Goal: Task Accomplishment & Management: Manage account settings

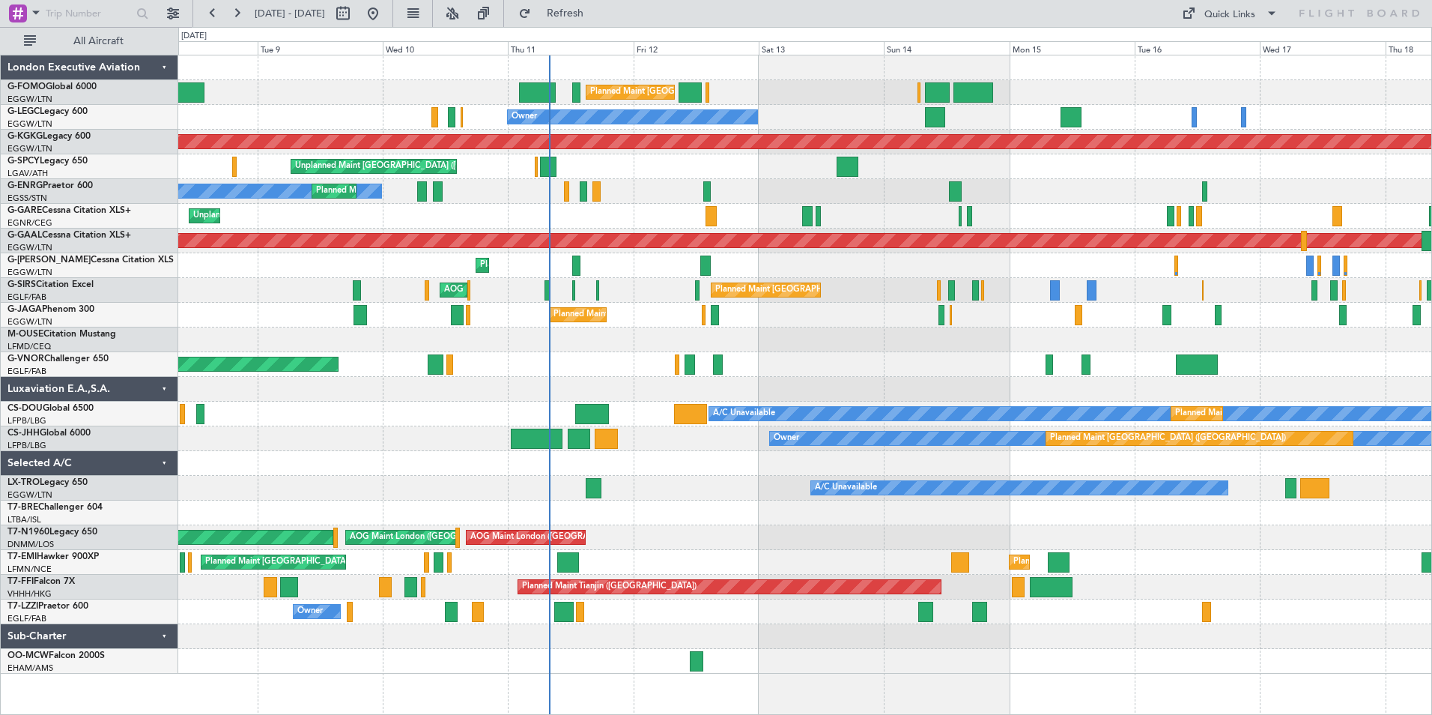
click at [572, 334] on div "Planned Maint [GEOGRAPHIC_DATA] ([GEOGRAPHIC_DATA]) Planned Maint [GEOGRAPHIC_D…" at bounding box center [804, 364] width 1253 height 618
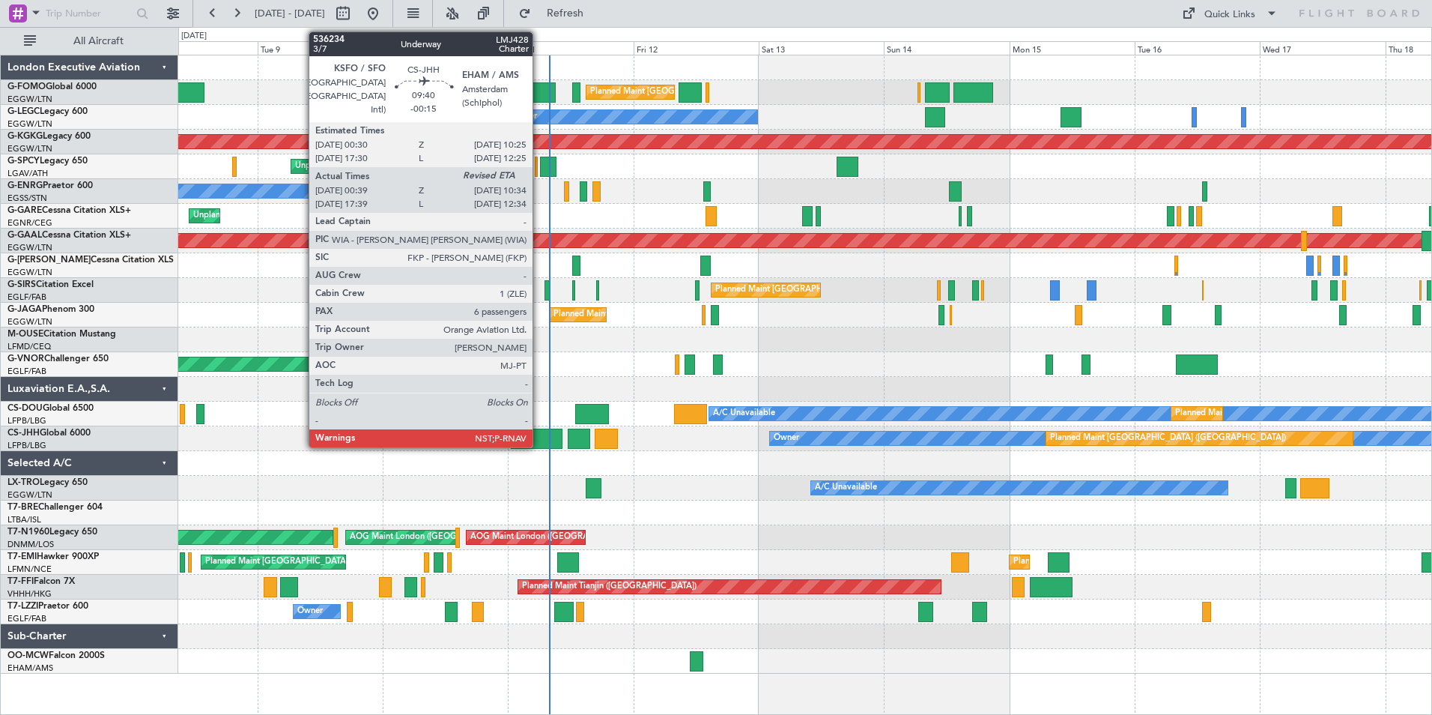
click at [539, 443] on div at bounding box center [537, 439] width 52 height 20
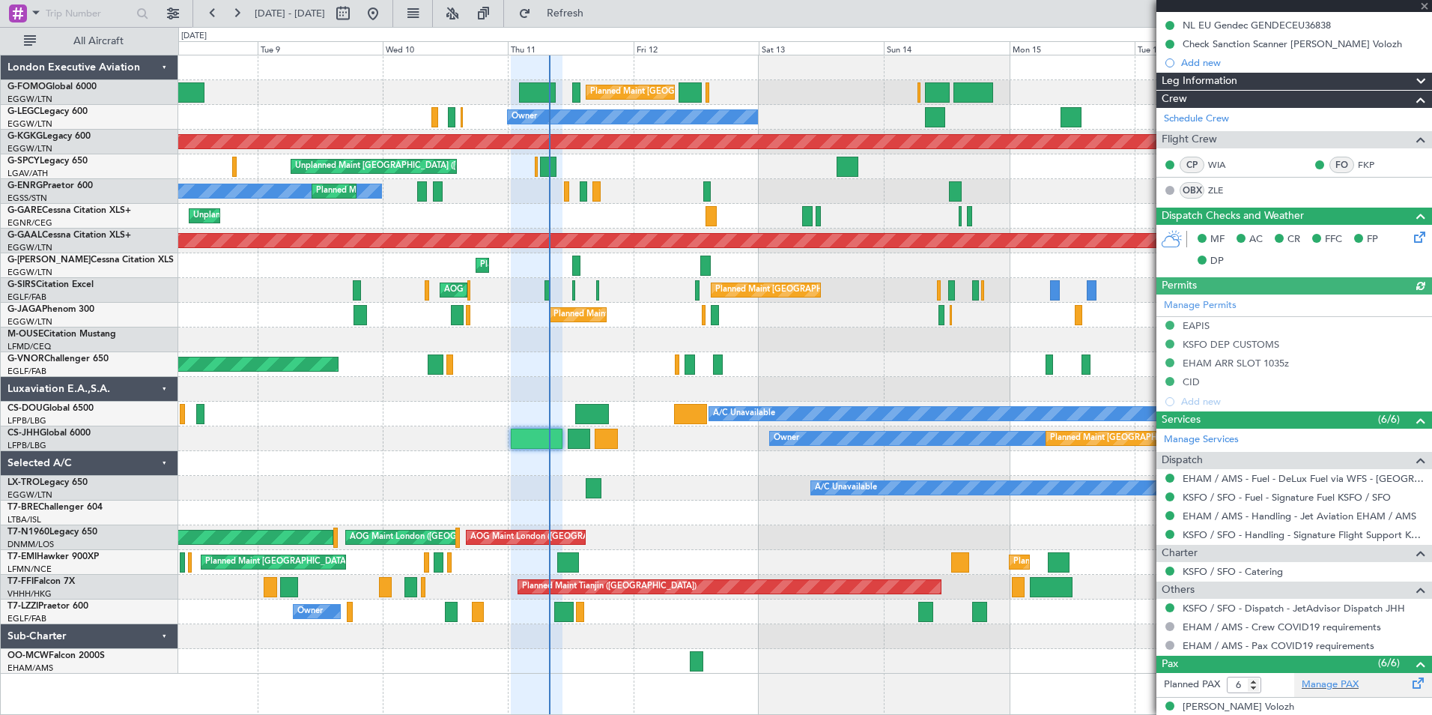
scroll to position [408, 0]
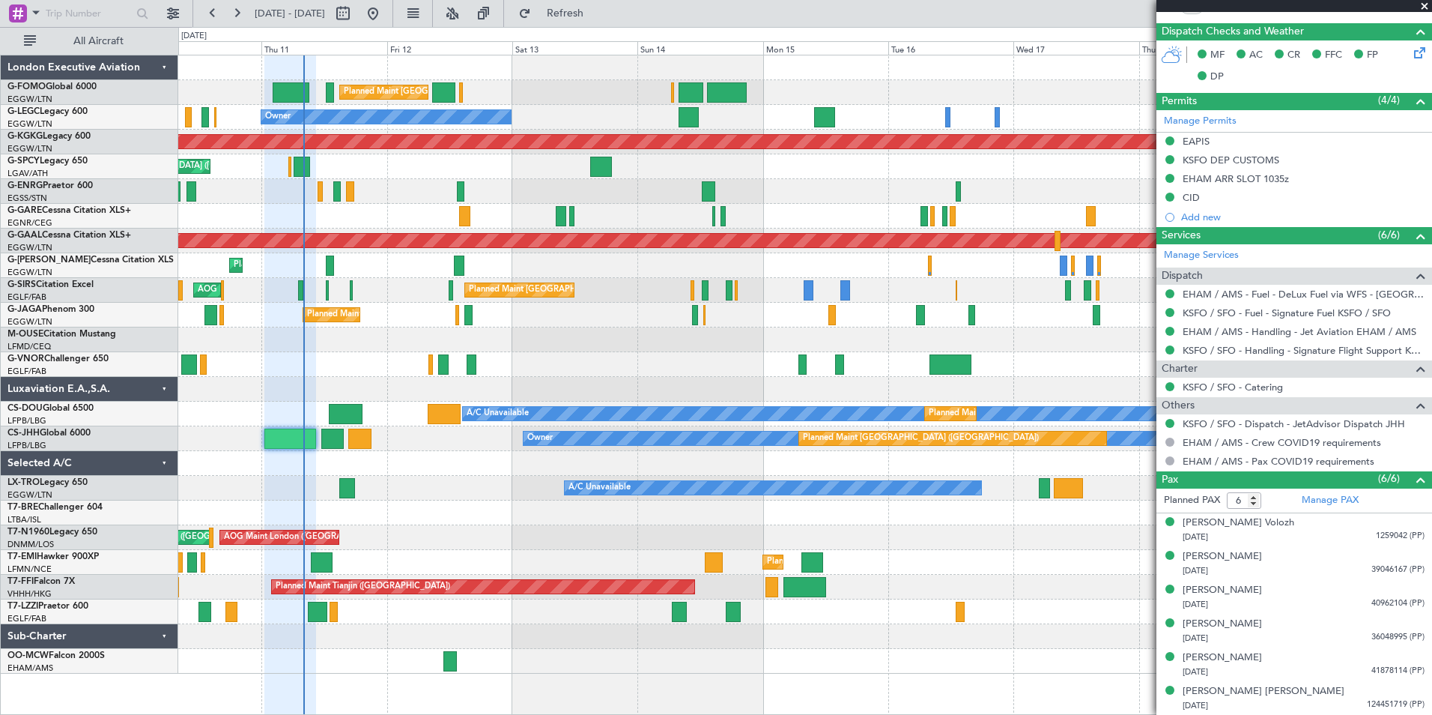
click at [584, 468] on div "Planned Maint [GEOGRAPHIC_DATA] ([GEOGRAPHIC_DATA]) Planned Maint [GEOGRAPHIC_D…" at bounding box center [804, 364] width 1253 height 618
click at [464, 7] on button at bounding box center [452, 13] width 24 height 24
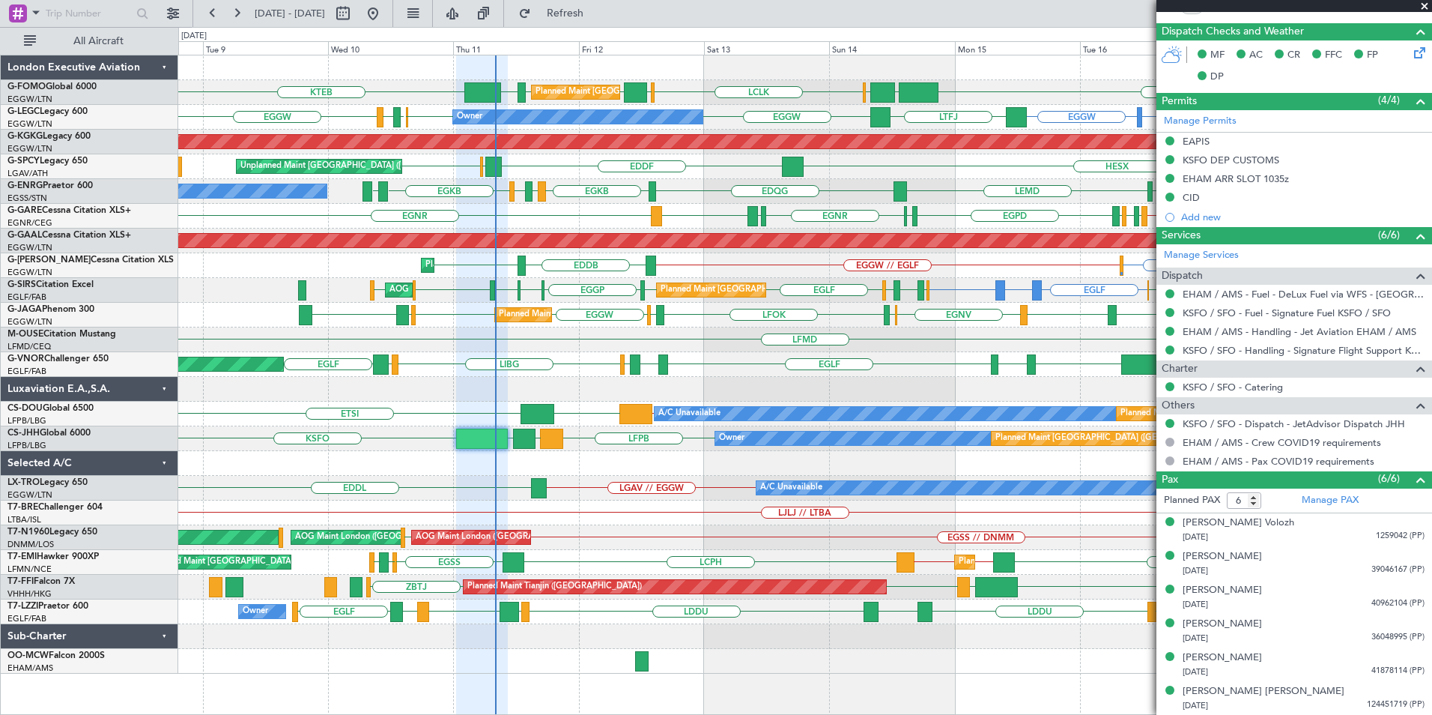
click at [777, 399] on div "LCLK [GEOGRAPHIC_DATA] EGGW EGGW [GEOGRAPHIC_DATA] KTEB KTEB EGGW [GEOGRAPHIC_D…" at bounding box center [804, 364] width 1253 height 618
click at [638, 234] on div "Planned Maint [GEOGRAPHIC_DATA] ([GEOGRAPHIC_DATA]) LCLK [GEOGRAPHIC_DATA] EGGW…" at bounding box center [804, 364] width 1253 height 618
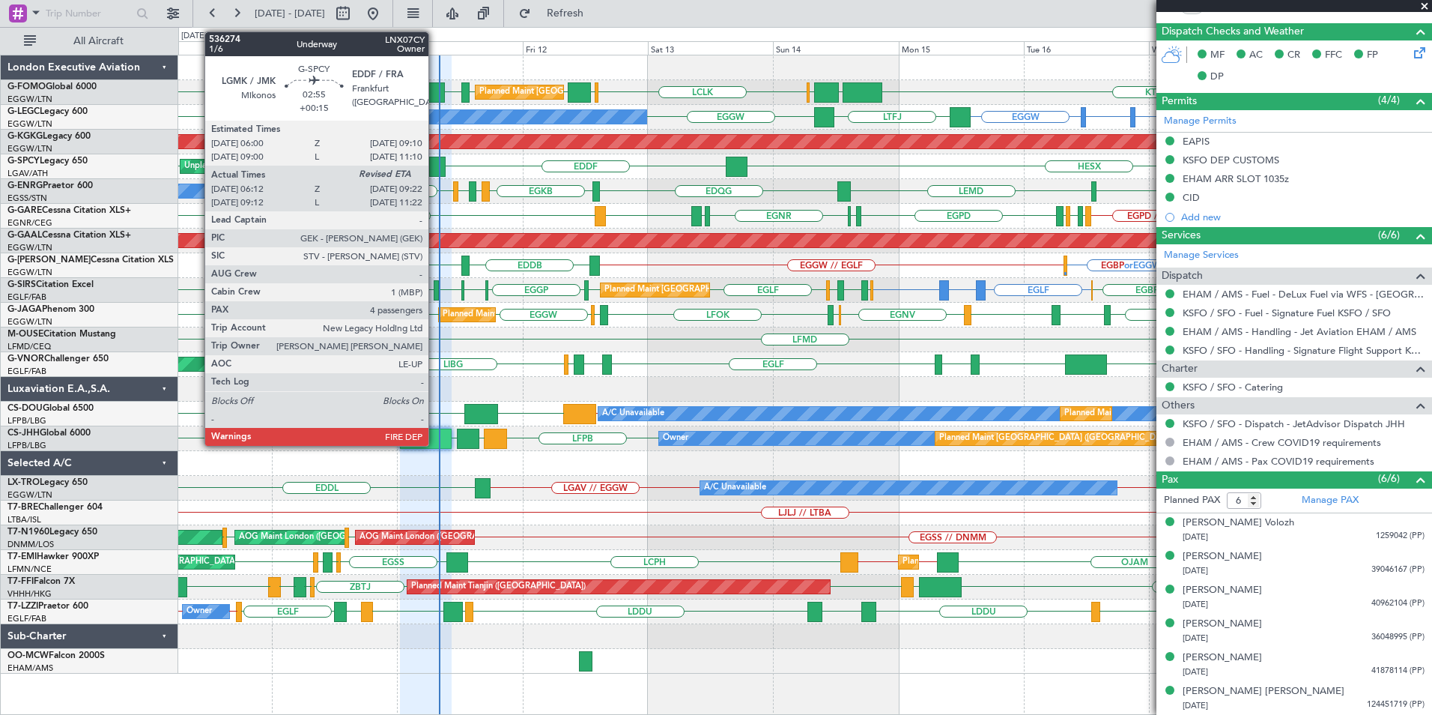
click at [435, 163] on div at bounding box center [437, 167] width 17 height 20
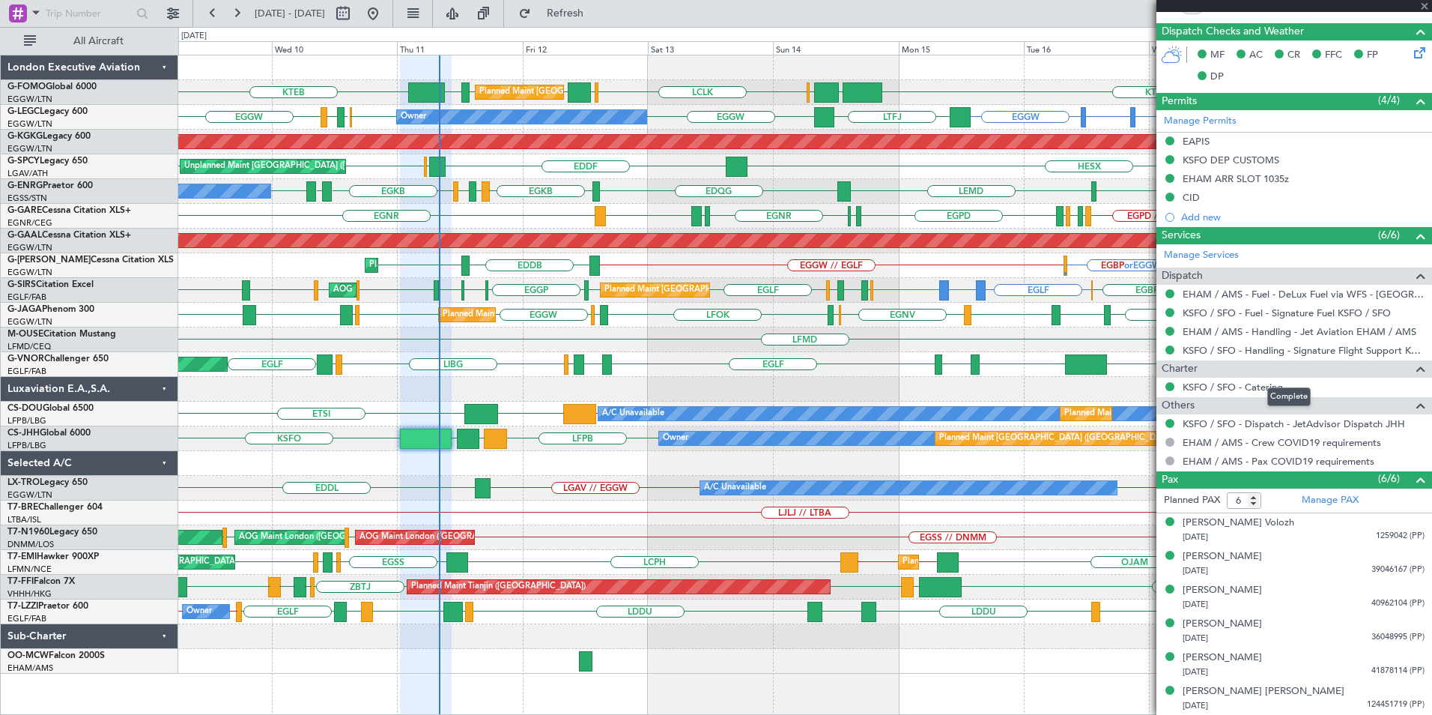
type input "+00:15"
type input "06:12"
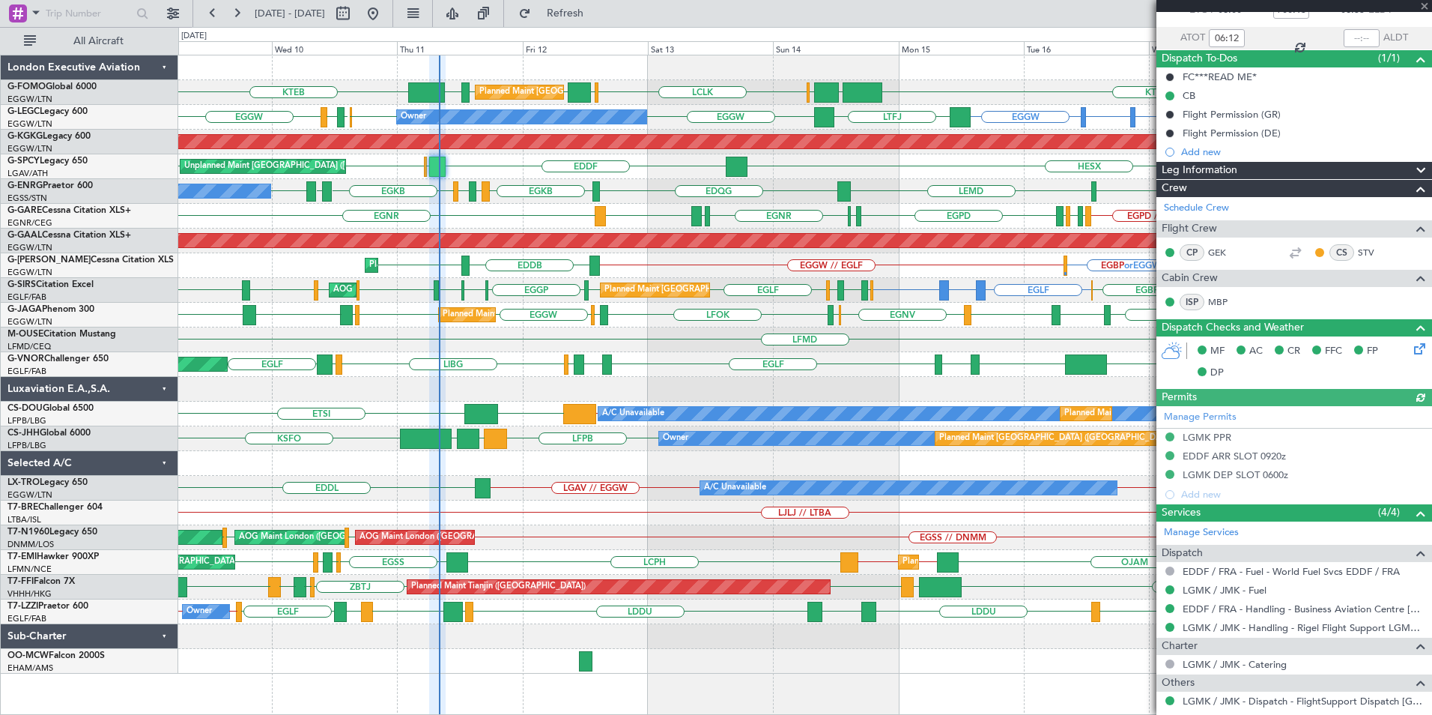
scroll to position [0, 0]
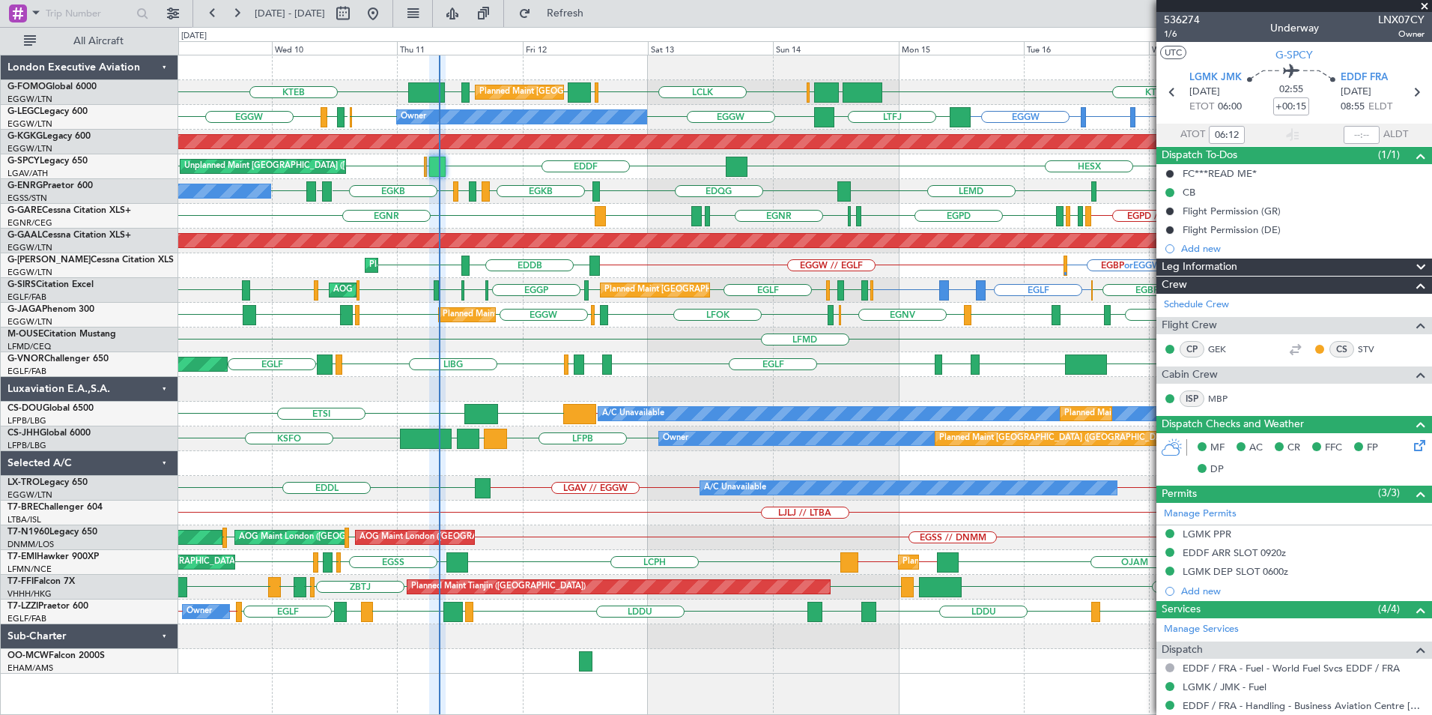
click at [860, 524] on div "LCLK [GEOGRAPHIC_DATA] EGGW EGGW [GEOGRAPHIC_DATA] KTEB KTEB EGGW [GEOGRAPHIC_D…" at bounding box center [804, 364] width 1253 height 618
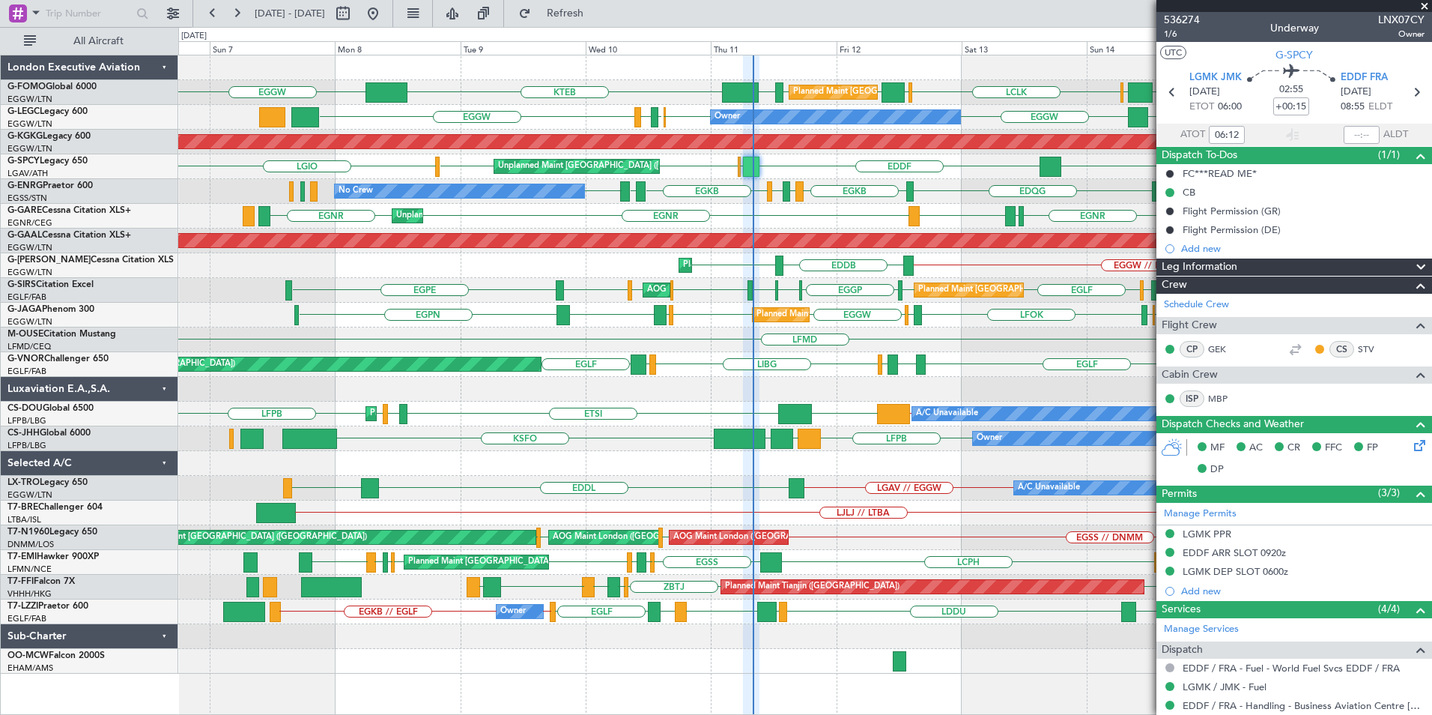
click at [804, 490] on div "Planned Maint [GEOGRAPHIC_DATA] ([GEOGRAPHIC_DATA]) LCLK [GEOGRAPHIC_DATA] EGGW…" at bounding box center [804, 364] width 1253 height 618
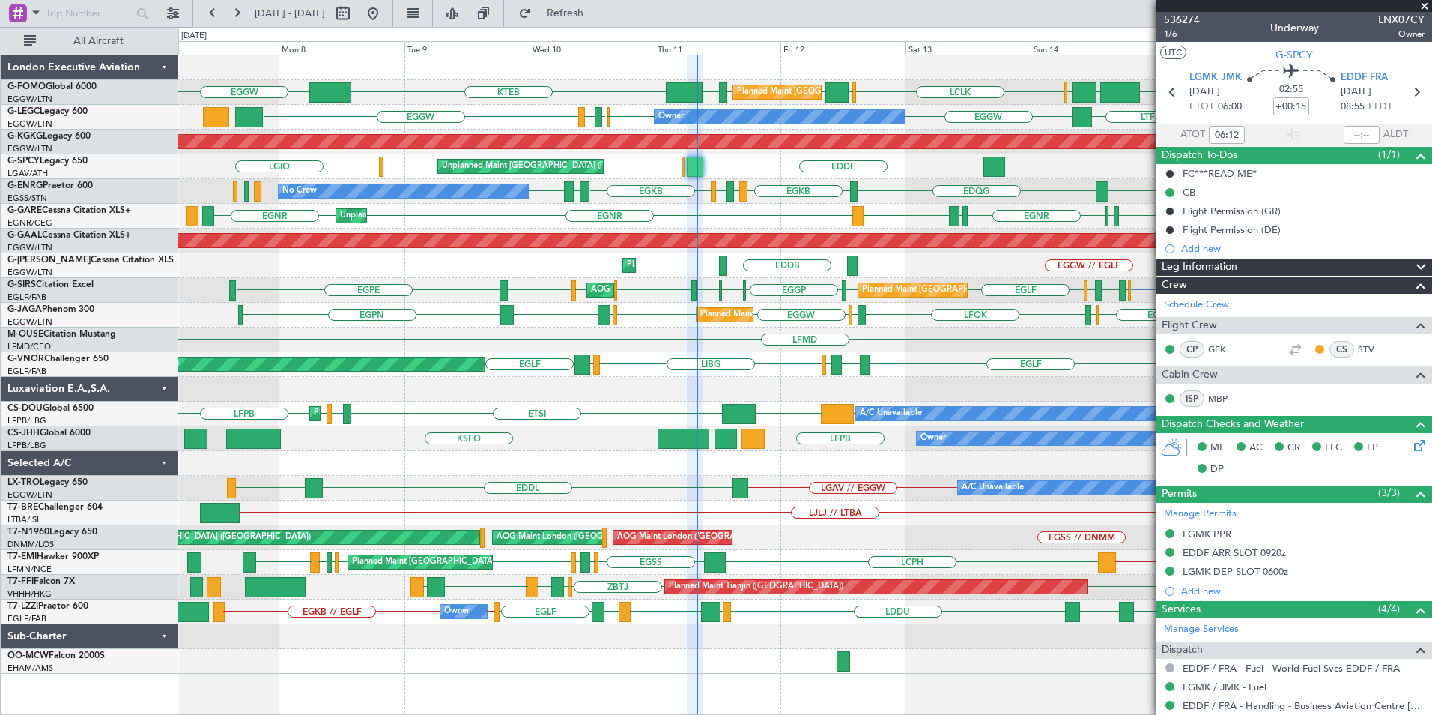
click at [720, 495] on div "A/C Unavailable LGAV // EGGW EDDL EGGW // LGAV LGAV" at bounding box center [804, 488] width 1253 height 25
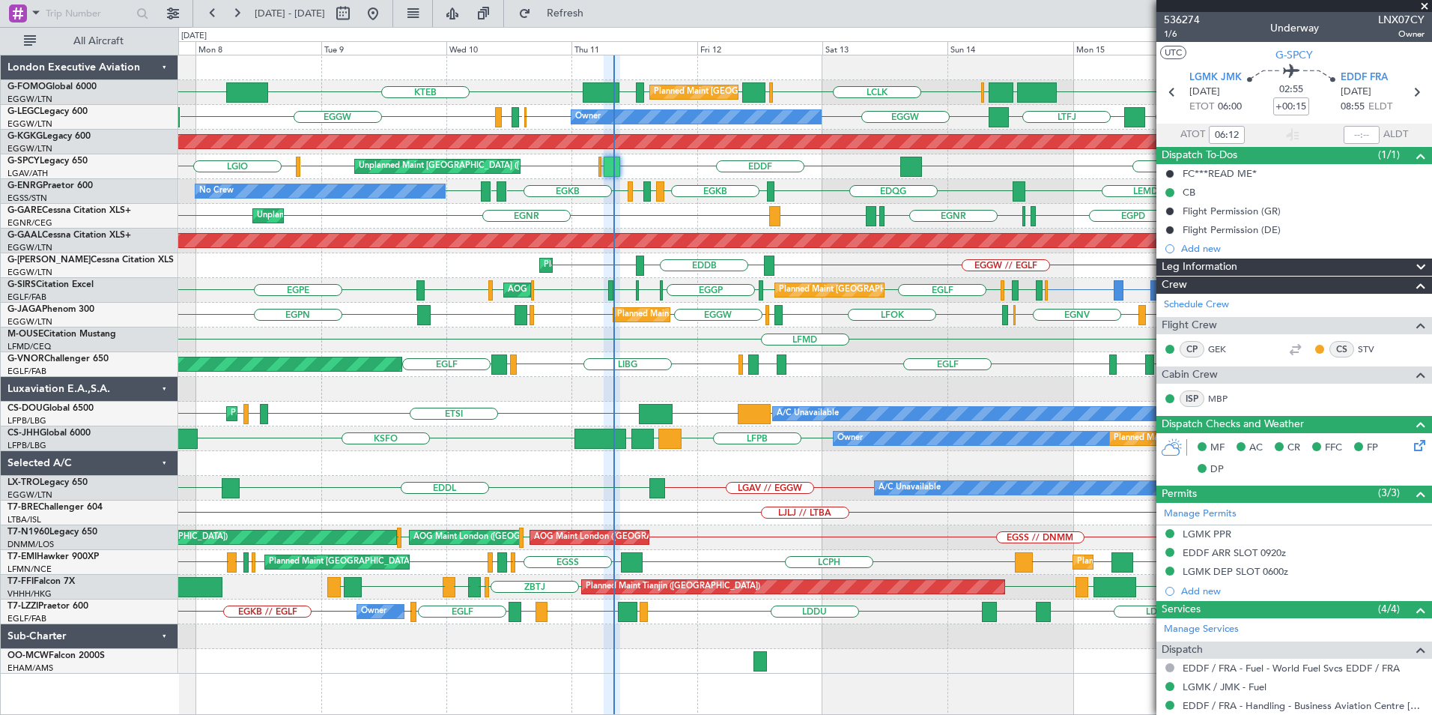
click at [1422, 7] on span at bounding box center [1424, 6] width 15 height 13
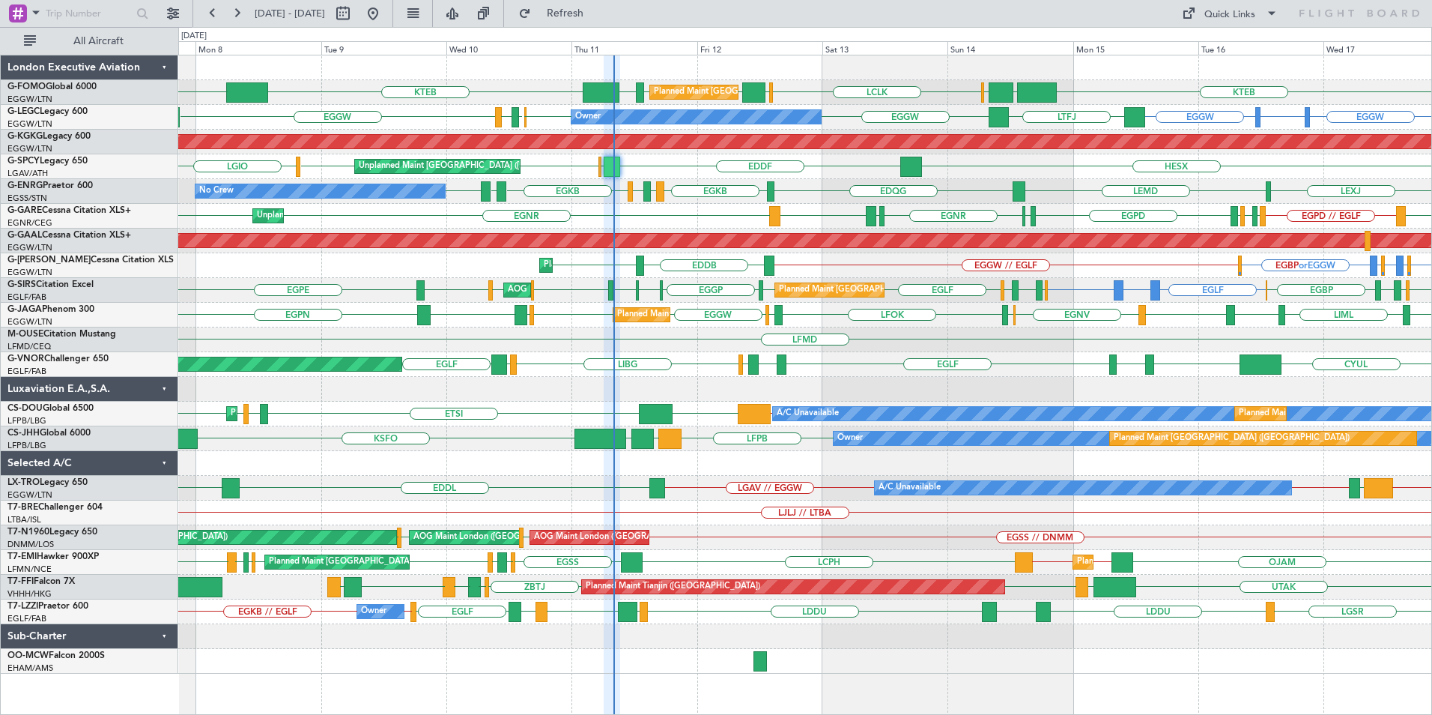
type input "0"
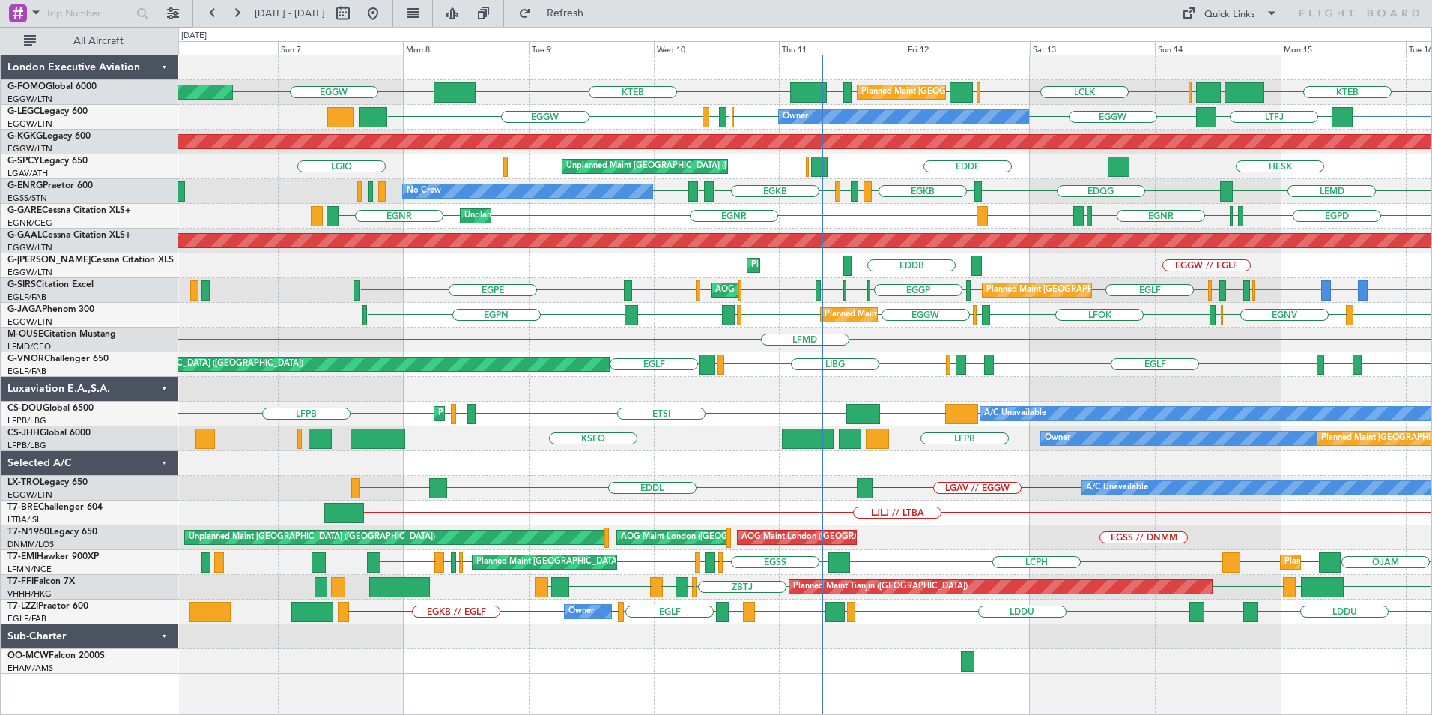
click at [848, 402] on div "LCLK [GEOGRAPHIC_DATA] EGGW EGGW [GEOGRAPHIC_DATA] KTEB KTEB EGGW [GEOGRAPHIC_D…" at bounding box center [804, 364] width 1253 height 618
click at [1429, 286] on div "EGLF LFMN or EGLF [GEOGRAPHIC_DATA] [GEOGRAPHIC_DATA] EGGP [GEOGRAPHIC_DATA] [G…" at bounding box center [804, 290] width 1253 height 25
click at [1032, 348] on div "LCLK [GEOGRAPHIC_DATA] EGGW EGGW [GEOGRAPHIC_DATA] KTEB KTEB EGGW [GEOGRAPHIC_D…" at bounding box center [804, 364] width 1253 height 618
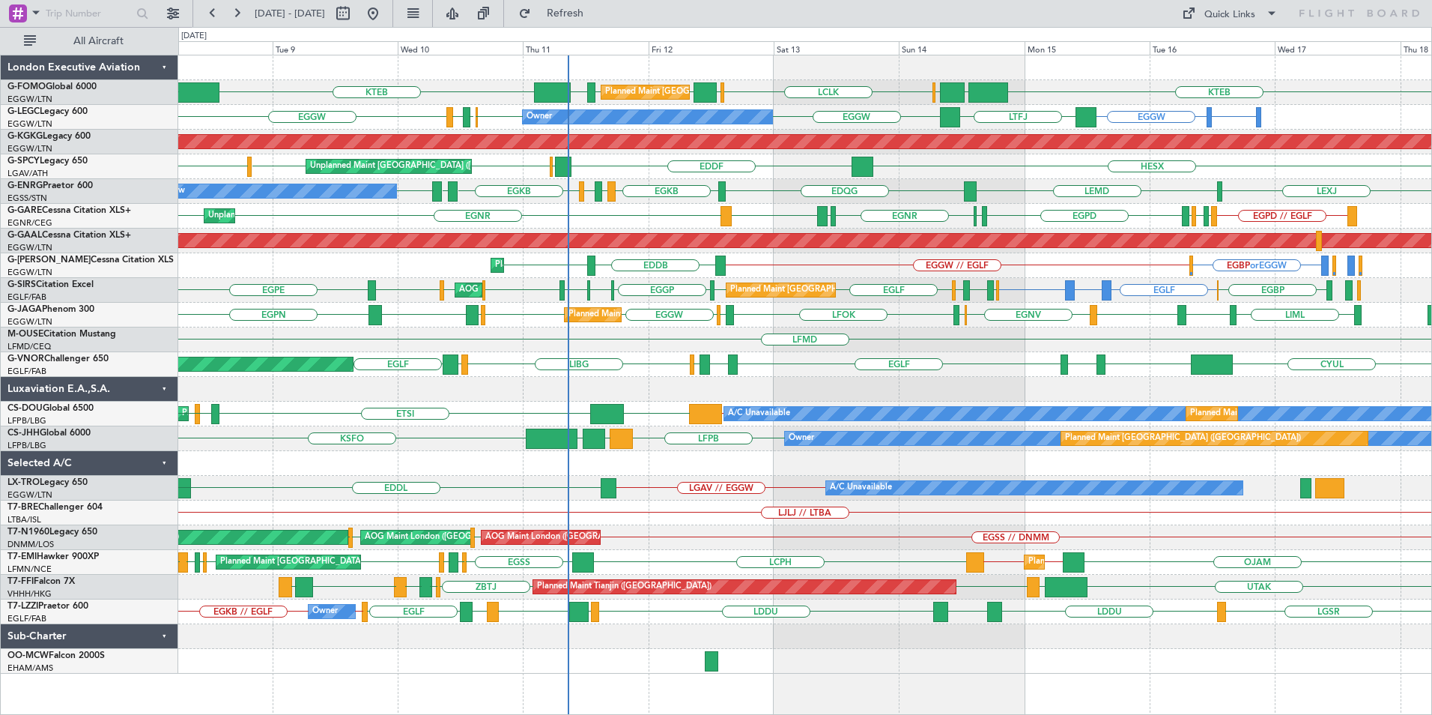
click at [682, 527] on div "LCLK [GEOGRAPHIC_DATA] EGGW EGGW [GEOGRAPHIC_DATA] KTEB KTEB EGGW [GEOGRAPHIC_D…" at bounding box center [804, 364] width 1253 height 618
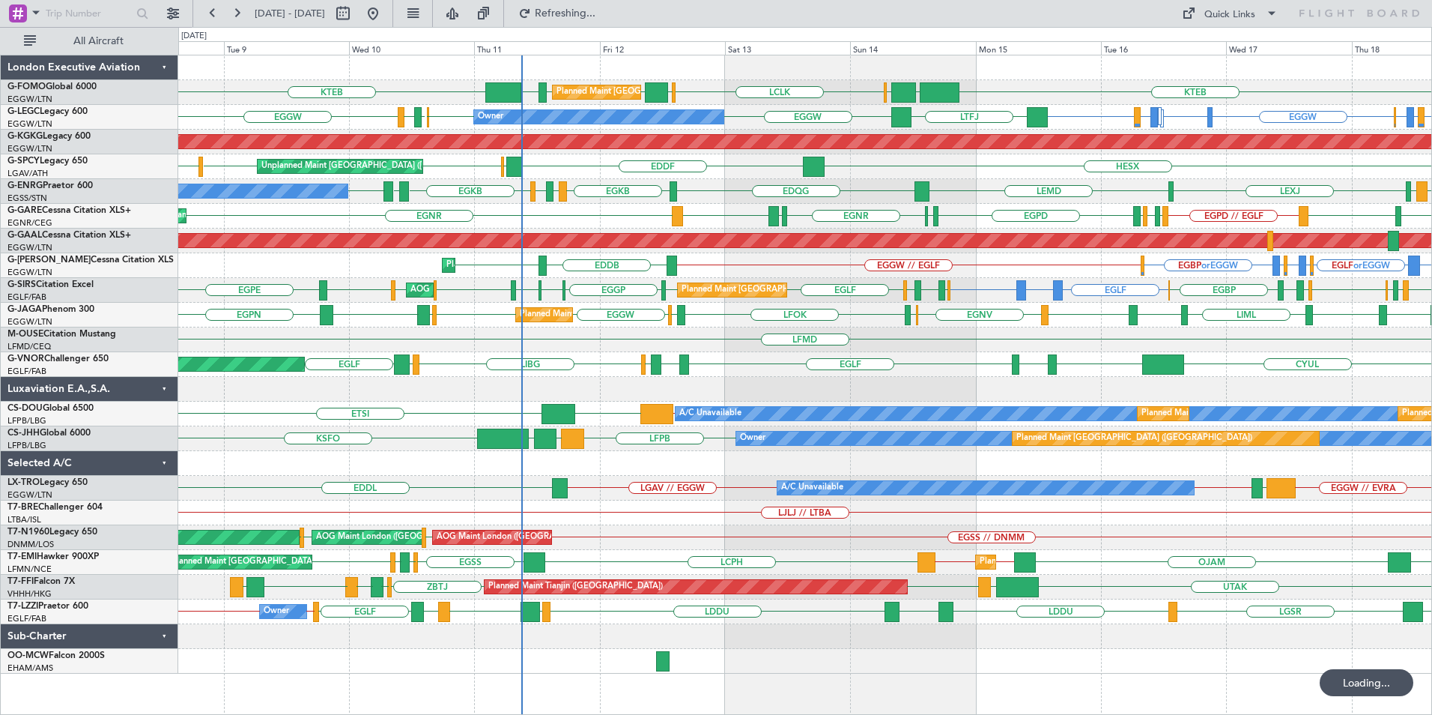
click at [581, 284] on div "LCLK [GEOGRAPHIC_DATA] EGGW EGGW [GEOGRAPHIC_DATA] KTEB KTEB EGGW [GEOGRAPHIC_D…" at bounding box center [804, 364] width 1253 height 618
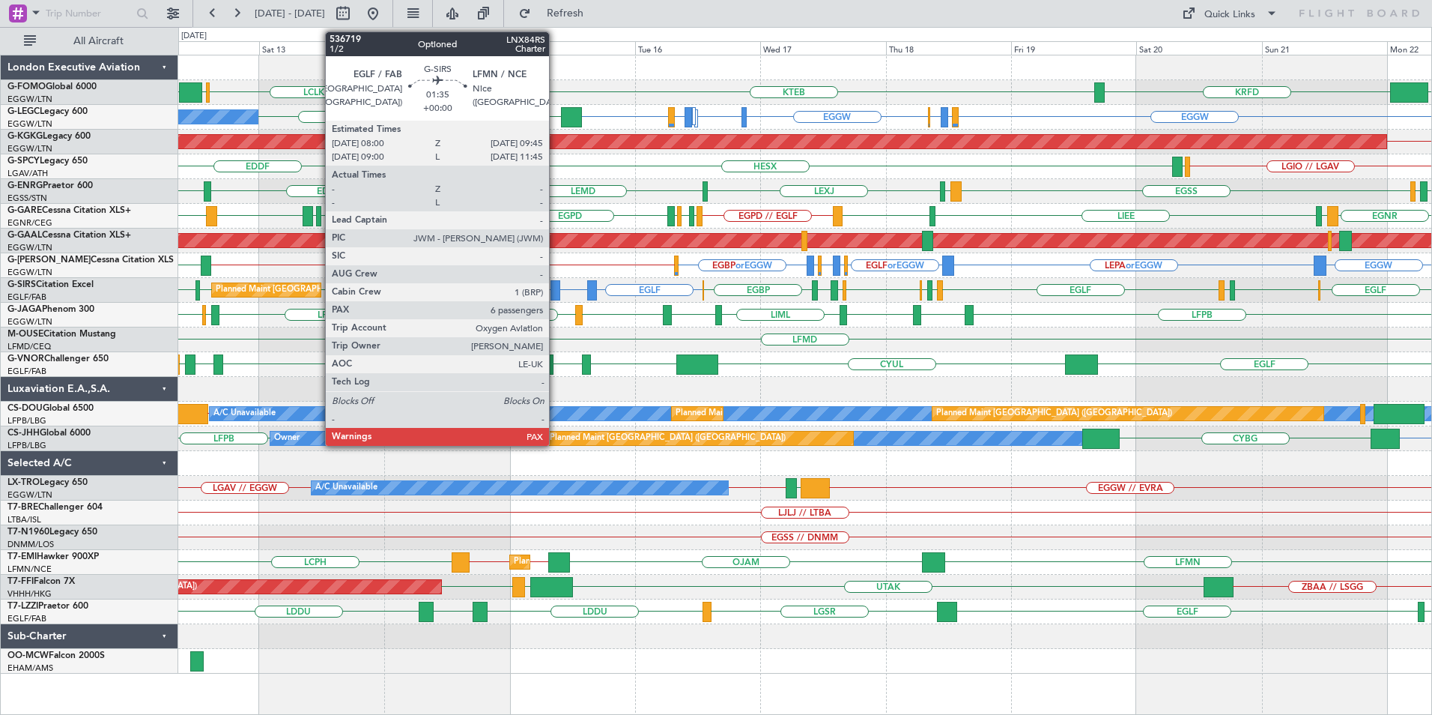
click at [556, 292] on div at bounding box center [556, 290] width 10 height 20
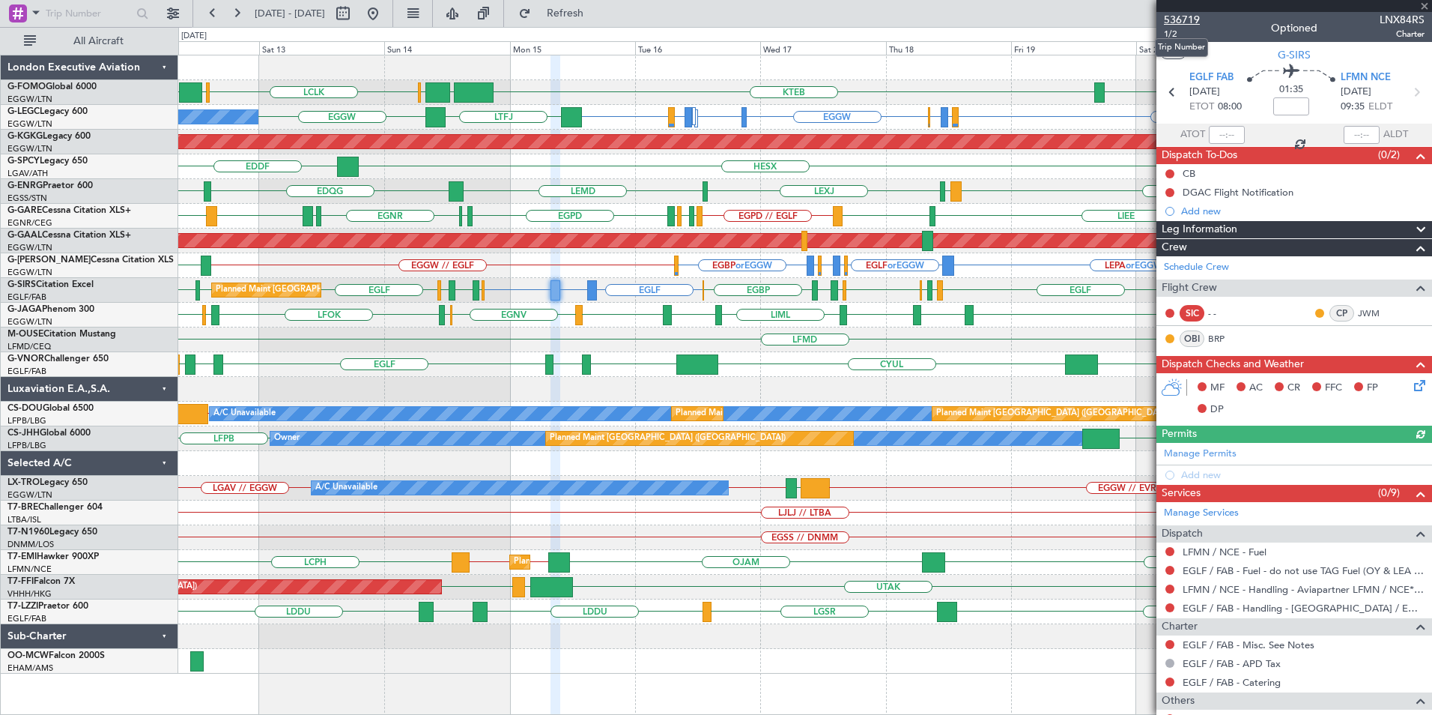
click at [1176, 20] on span "536719" at bounding box center [1182, 20] width 36 height 16
click at [590, 13] on span "Refresh" at bounding box center [565, 13] width 63 height 10
click at [1181, 20] on span "536719" at bounding box center [1182, 20] width 36 height 16
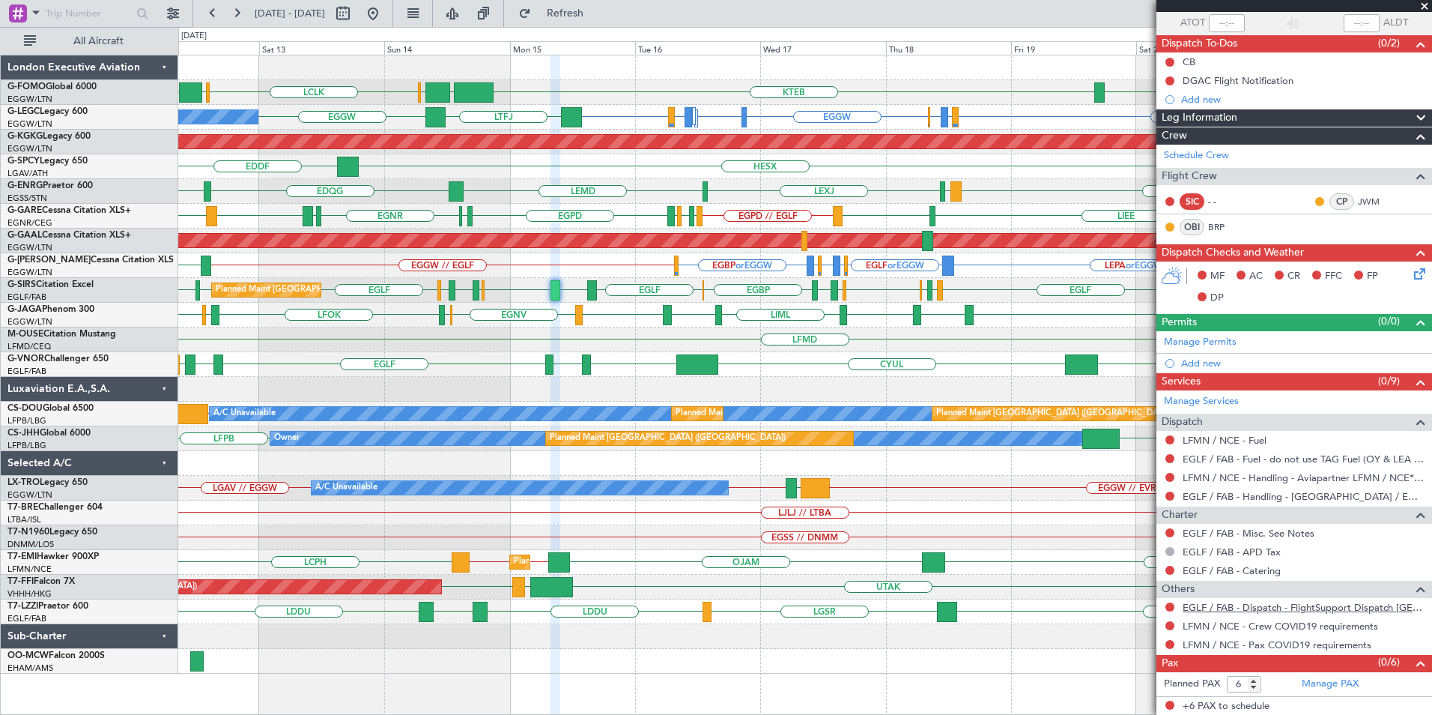
click at [1250, 609] on link "EGLF / FAB - Dispatch - FlightSupport Dispatch [GEOGRAPHIC_DATA]" at bounding box center [1304, 607] width 242 height 13
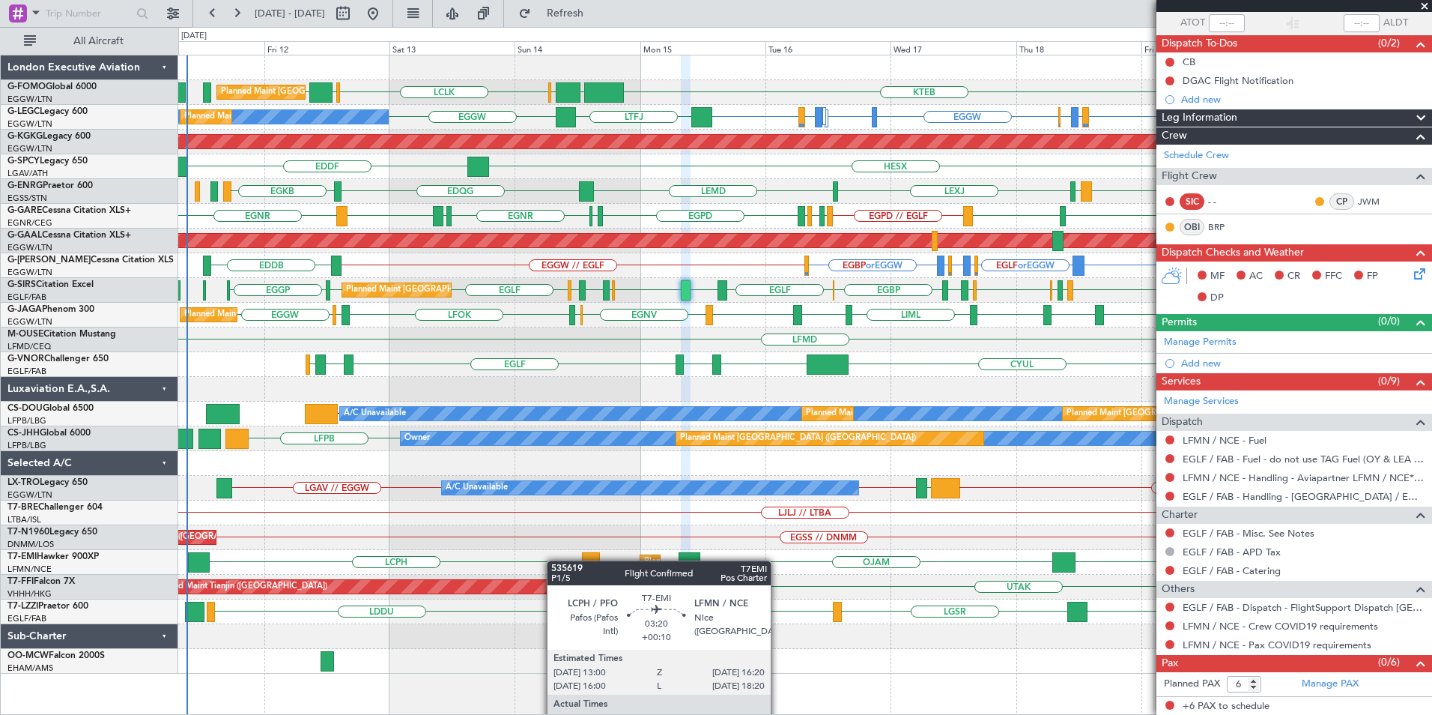
click at [581, 563] on div "LCLK [GEOGRAPHIC_DATA] EGGW KRFD KTEB EGGW [GEOGRAPHIC_DATA] Planned Maint [GEO…" at bounding box center [804, 364] width 1253 height 618
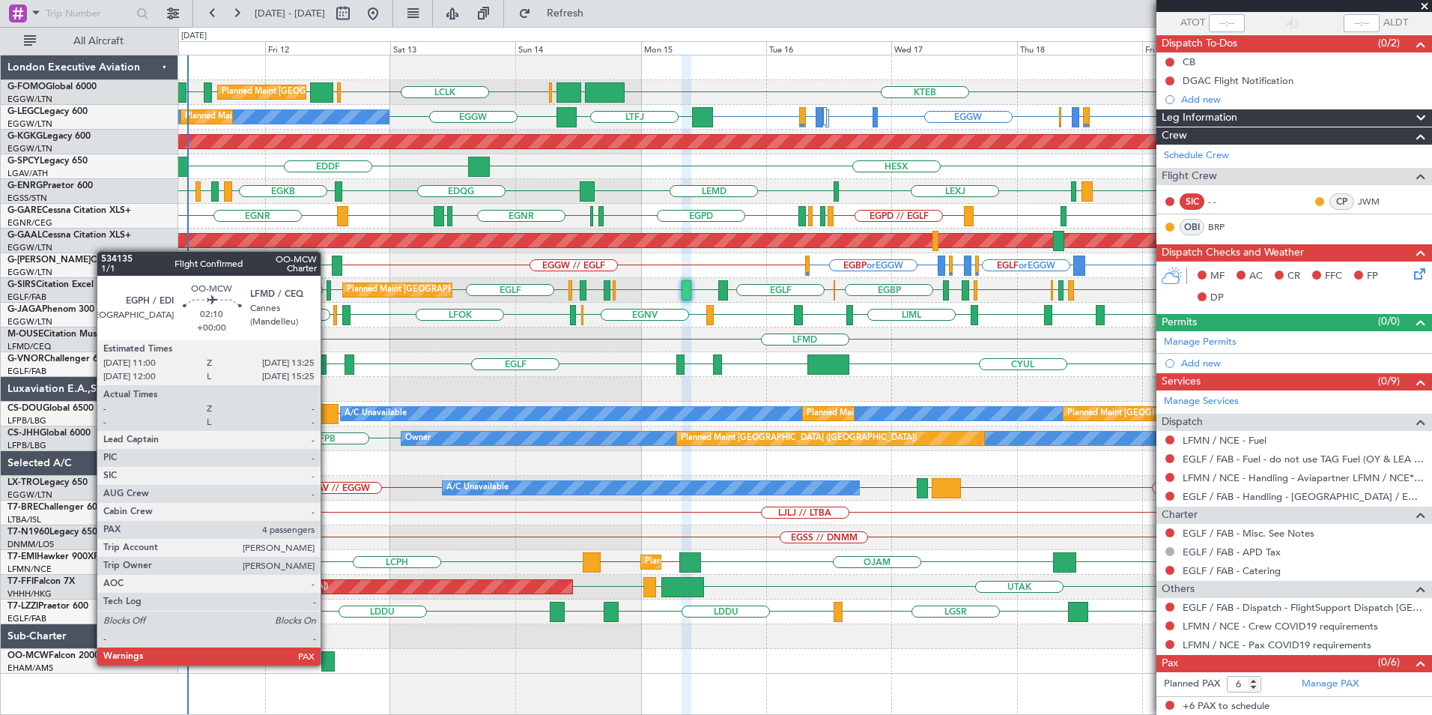
click at [327, 664] on div at bounding box center [327, 661] width 13 height 20
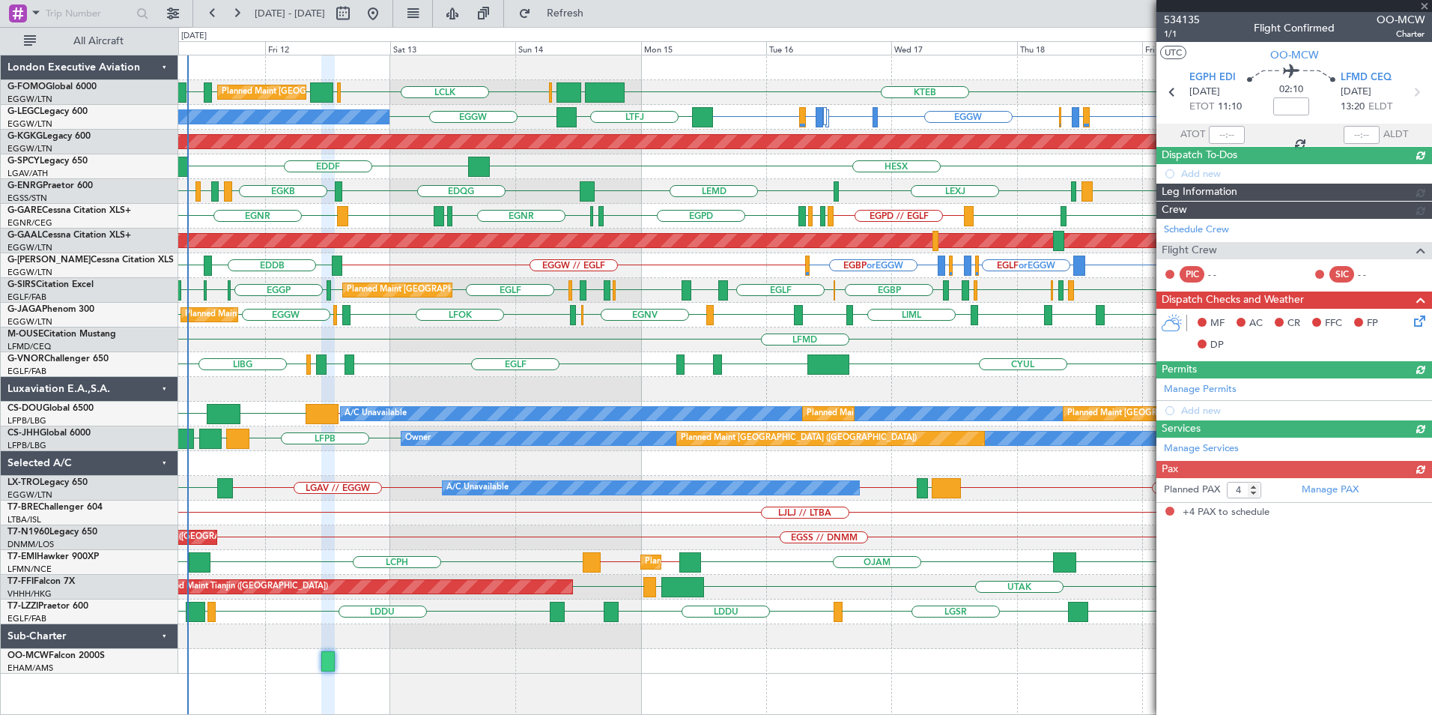
scroll to position [0, 0]
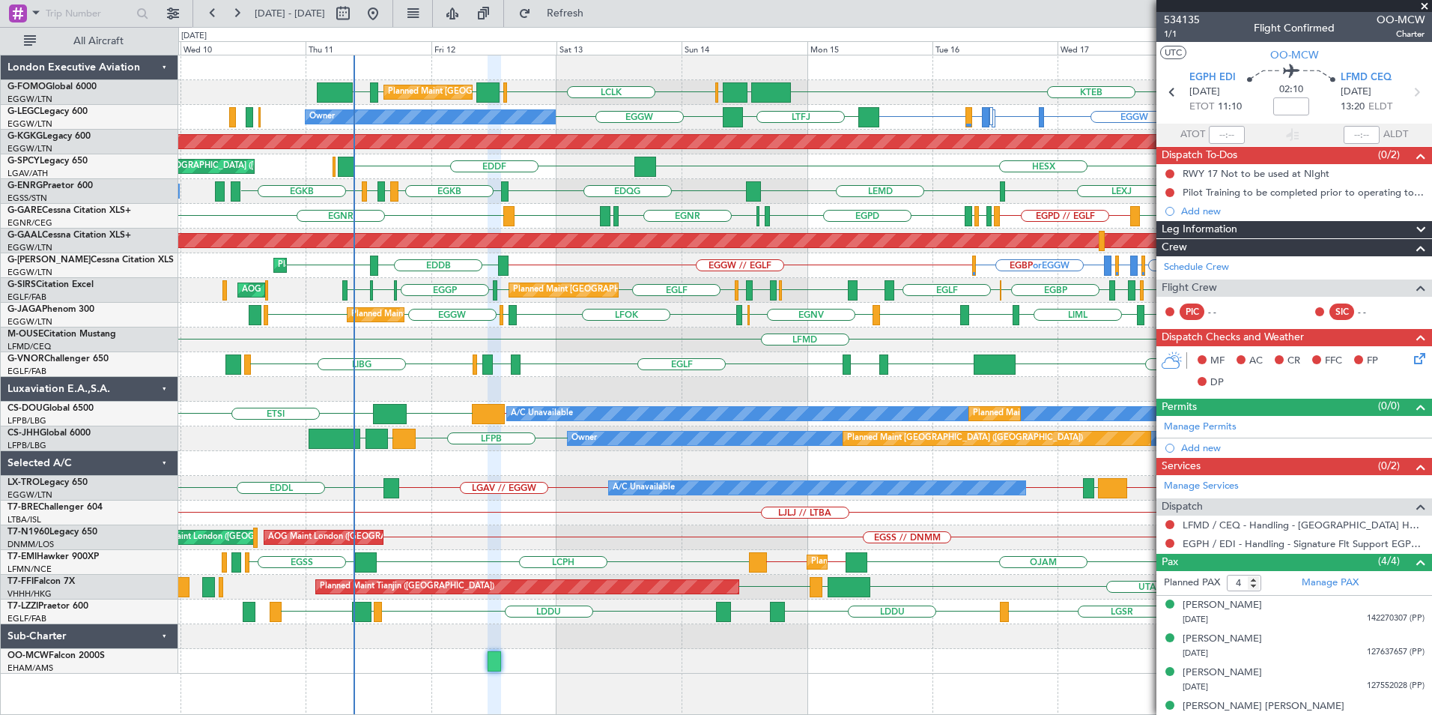
click at [636, 335] on div "LFMD" at bounding box center [804, 339] width 1253 height 25
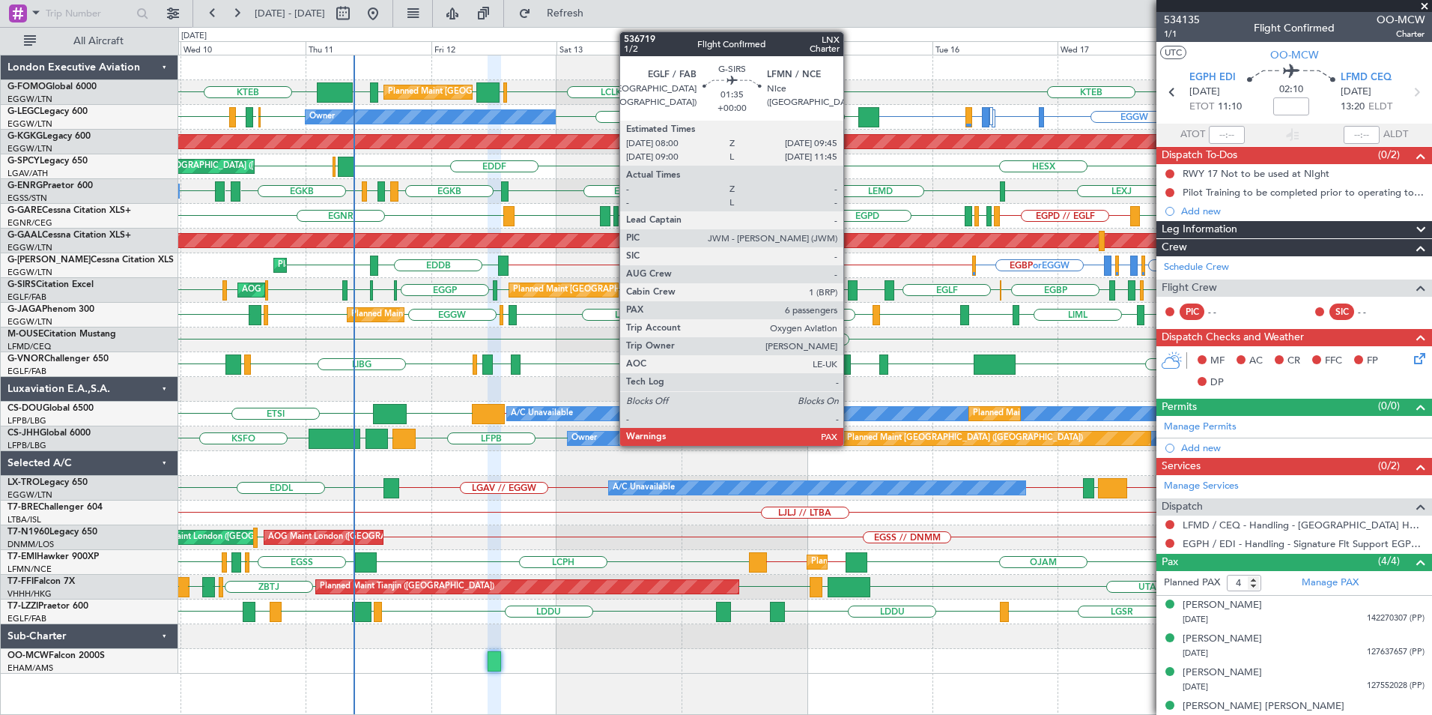
click at [850, 294] on div at bounding box center [853, 290] width 10 height 20
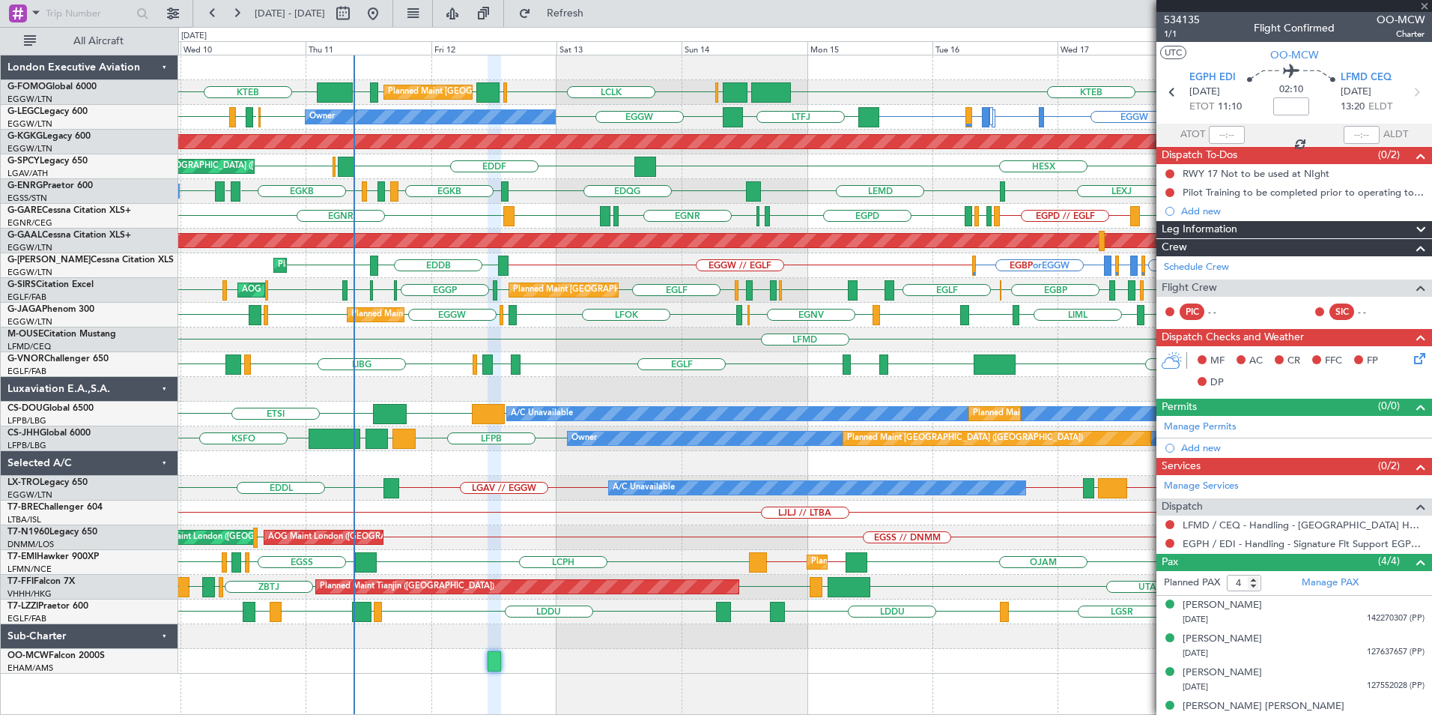
click at [767, 405] on div "Planned Maint [GEOGRAPHIC_DATA] ([GEOGRAPHIC_DATA]) LCLK [GEOGRAPHIC_DATA] EGGW…" at bounding box center [804, 364] width 1253 height 618
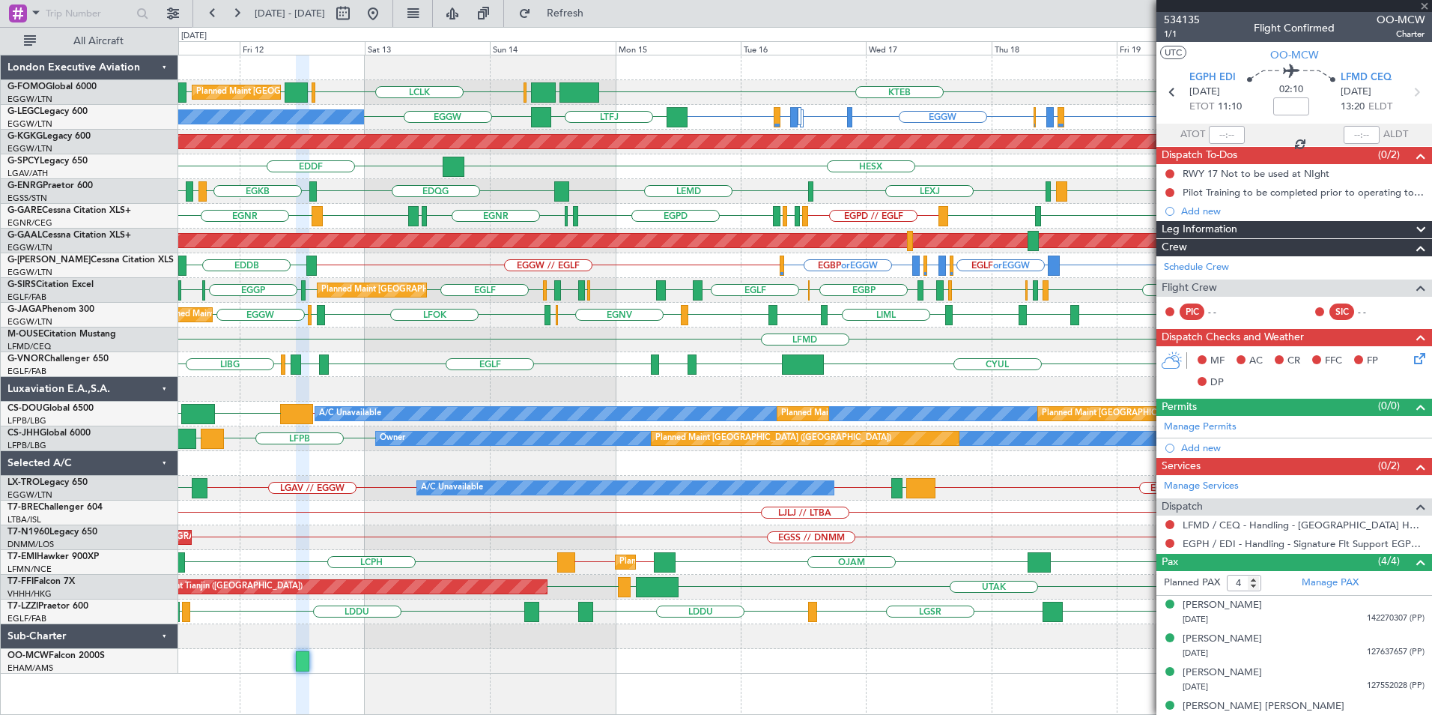
type input "6"
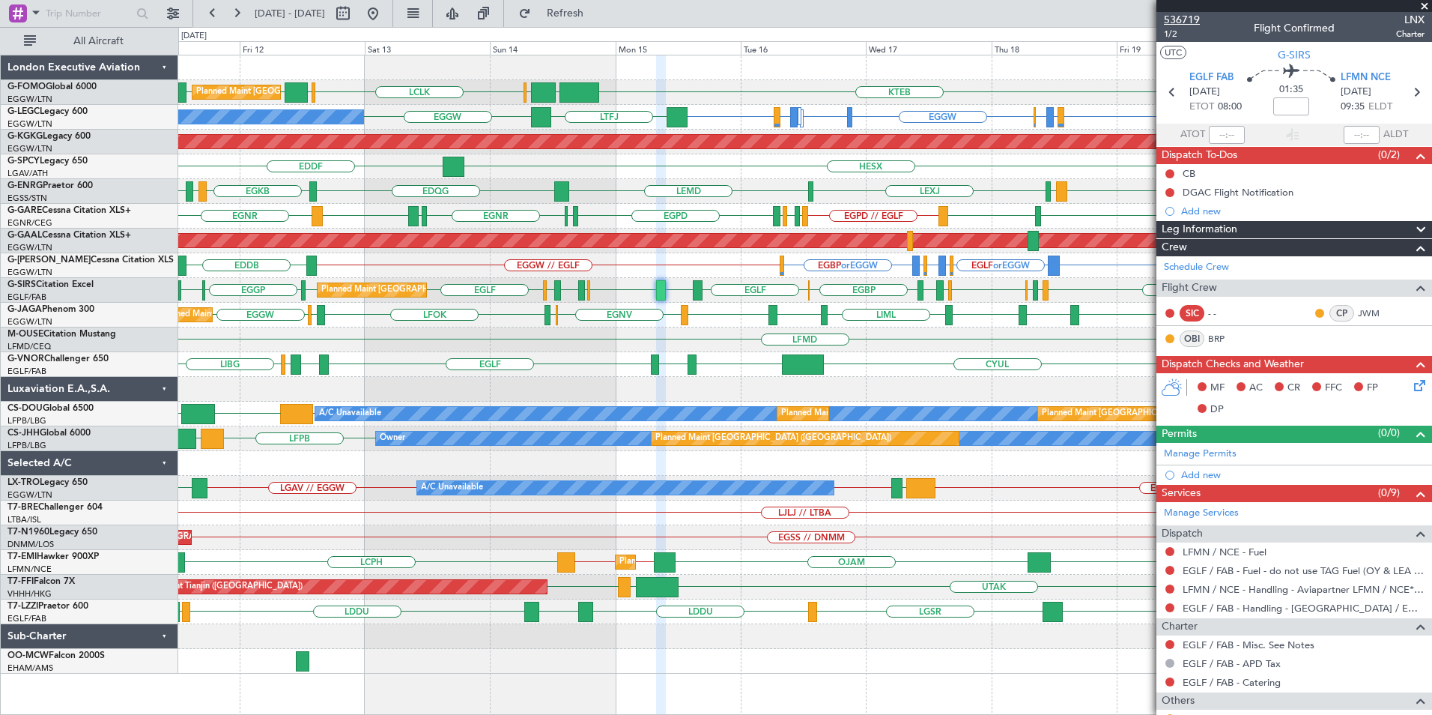
click at [1177, 16] on span "536719" at bounding box center [1182, 20] width 36 height 16
click at [1184, 21] on span "536719" at bounding box center [1182, 20] width 36 height 16
click at [602, 3] on button "Refresh" at bounding box center [557, 13] width 90 height 24
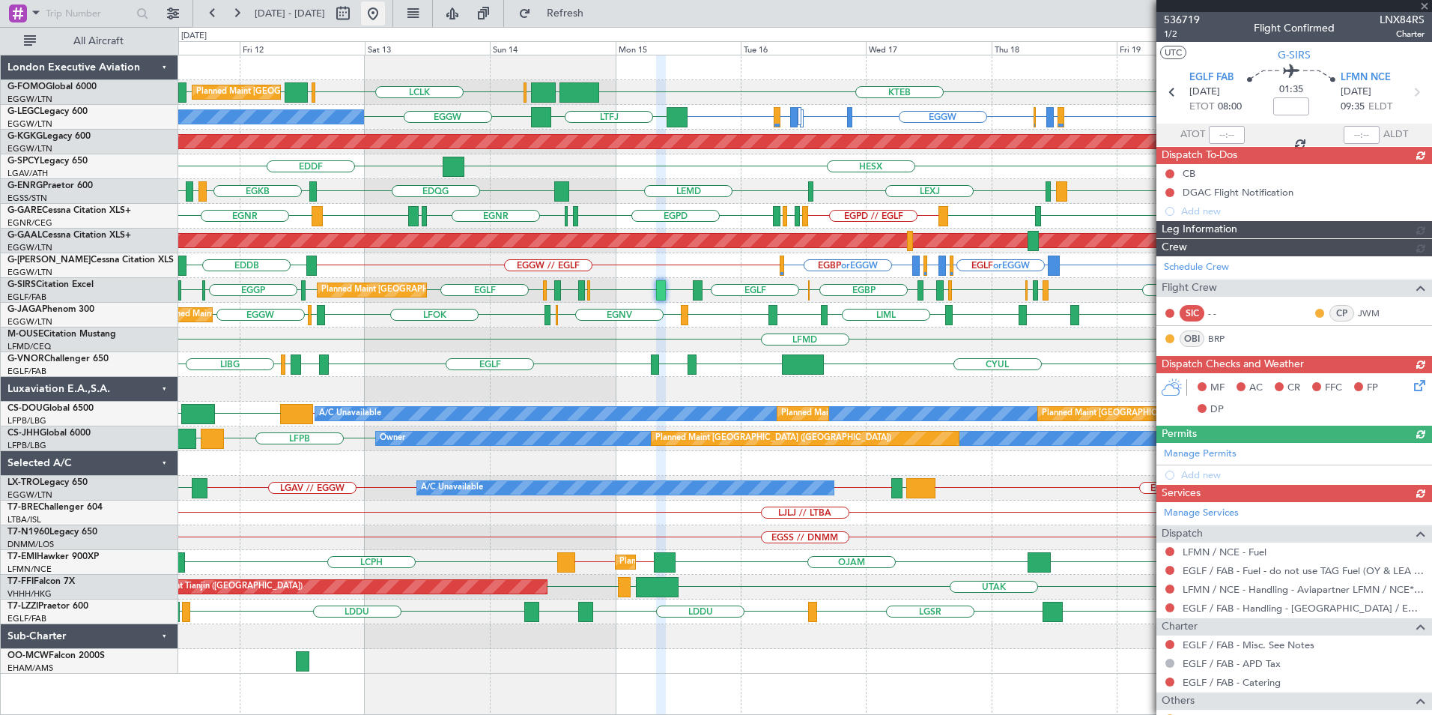
click at [385, 17] on button at bounding box center [373, 13] width 24 height 24
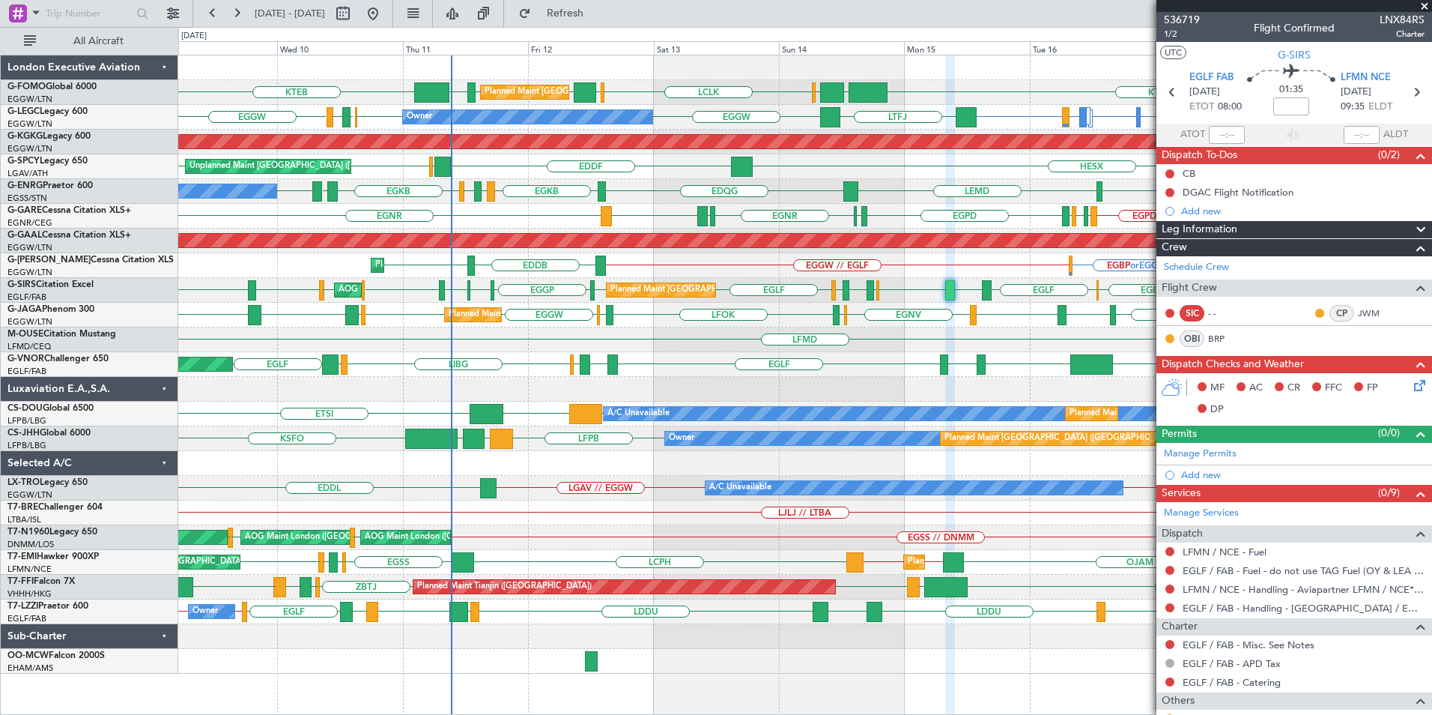
click at [487, 357] on div "Planned Maint [GEOGRAPHIC_DATA] ([GEOGRAPHIC_DATA]) LCLK [GEOGRAPHIC_DATA] EGGW…" at bounding box center [804, 364] width 1253 height 618
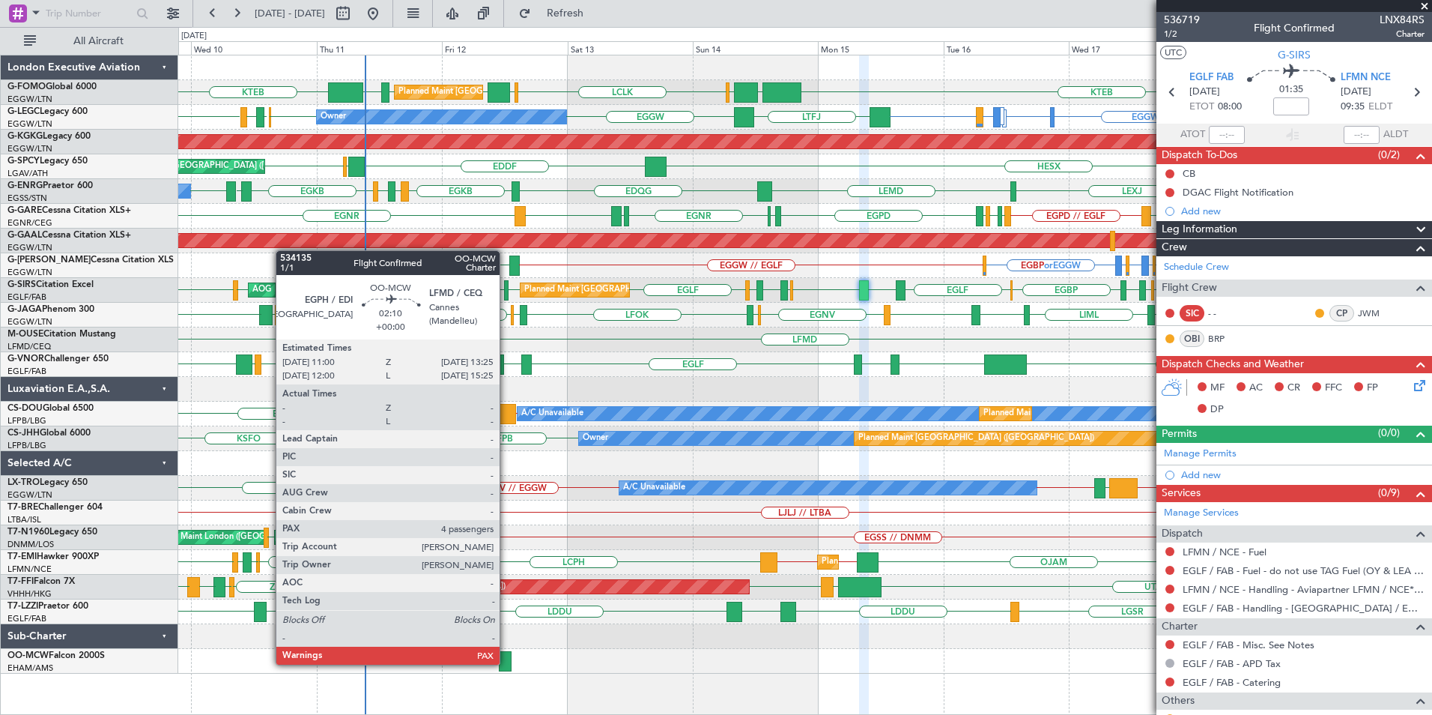
click at [508, 663] on div at bounding box center [505, 661] width 13 height 20
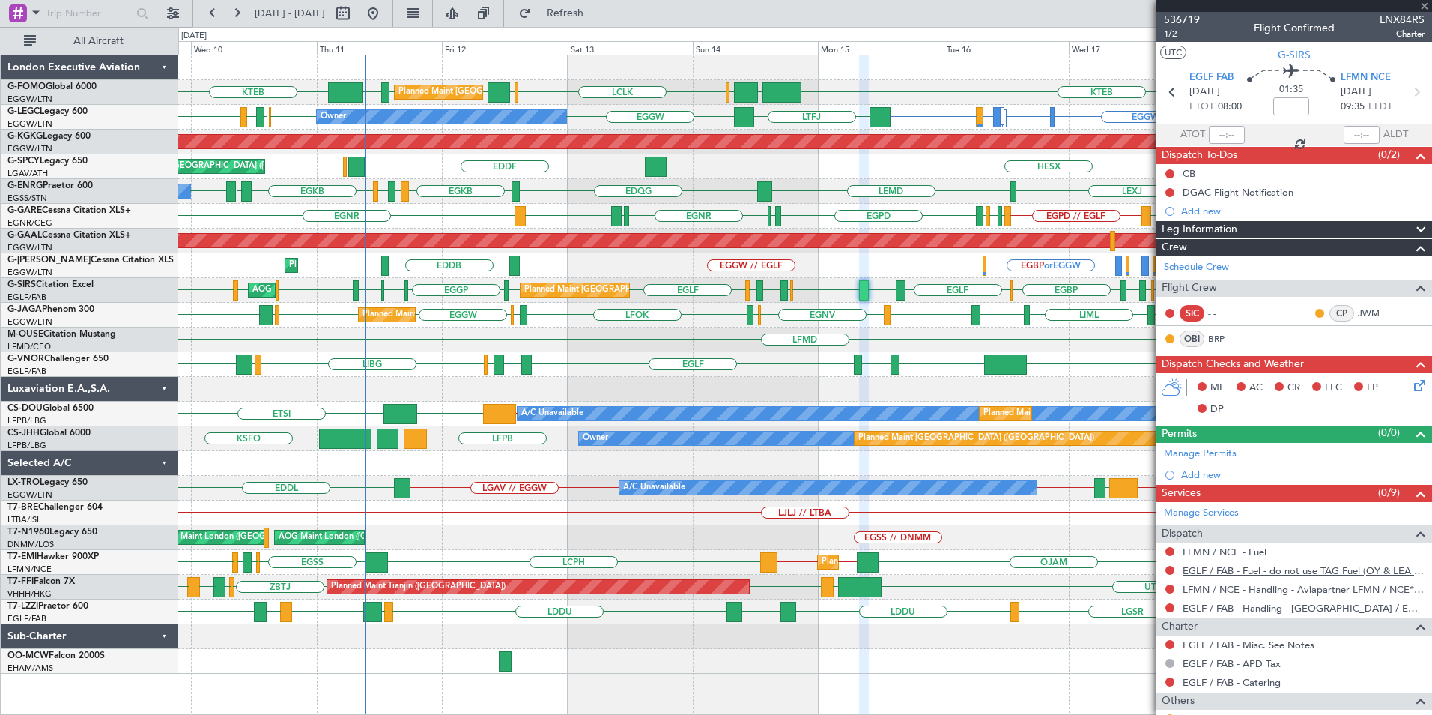
type input "4"
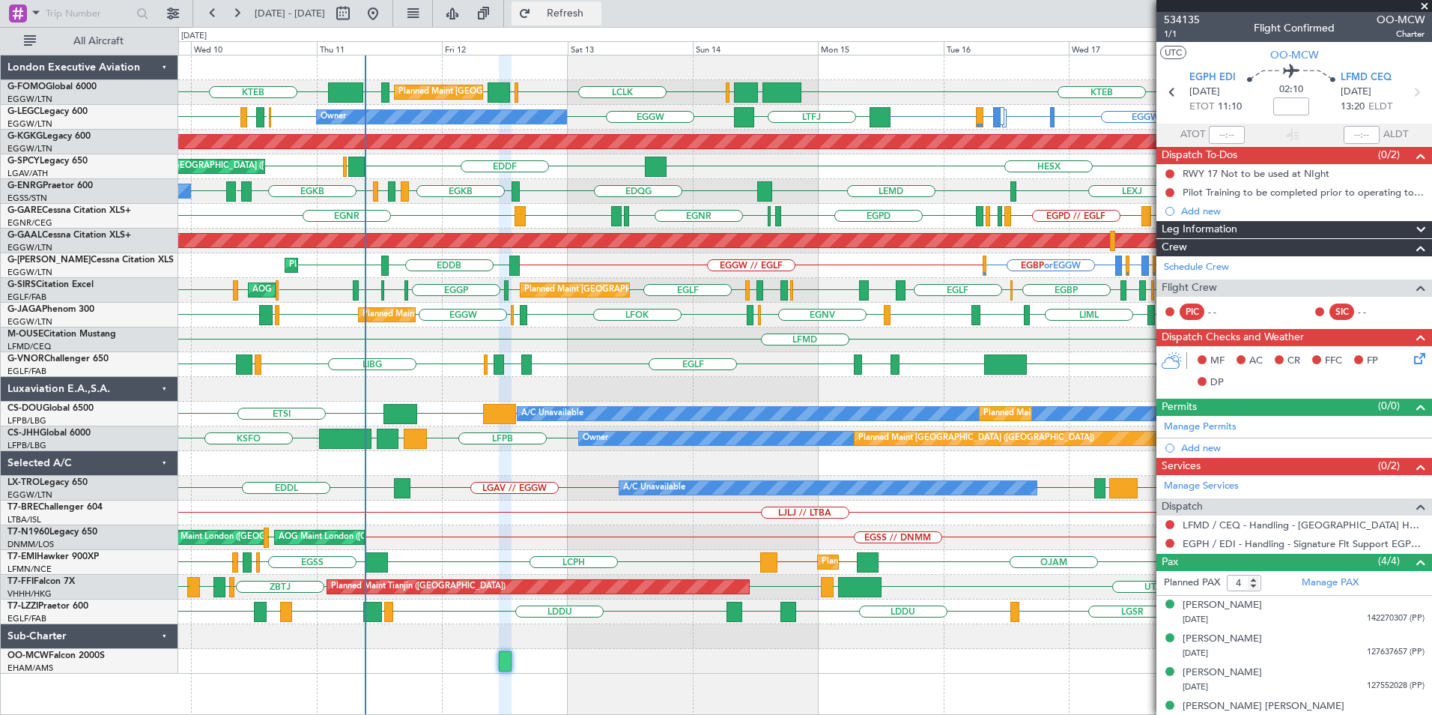
click at [591, 5] on button "Refresh" at bounding box center [557, 13] width 90 height 24
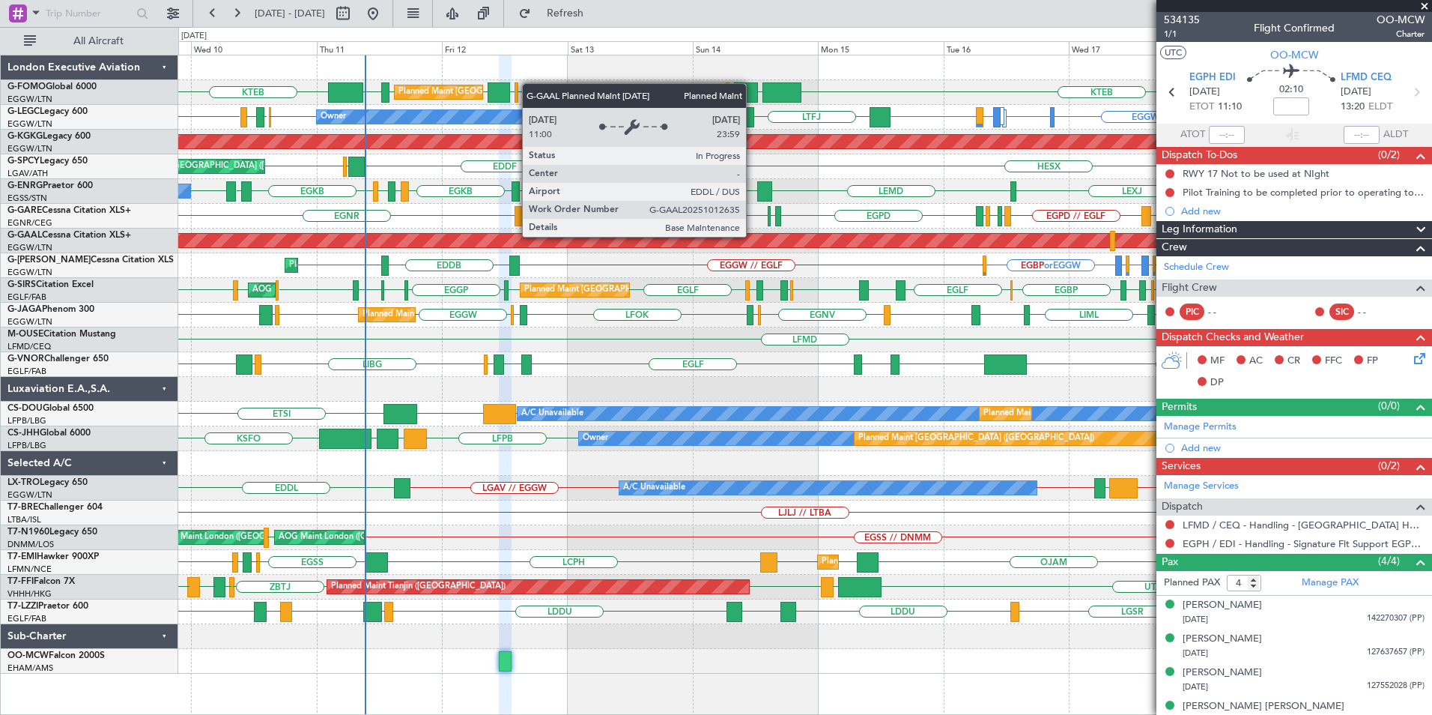
click at [660, 348] on div "LCLK OLBA EGGW EGGW EDDH KTEB KRFD KTEB EGGW OLBA Planned Maint London (Luton) …" at bounding box center [804, 364] width 1253 height 618
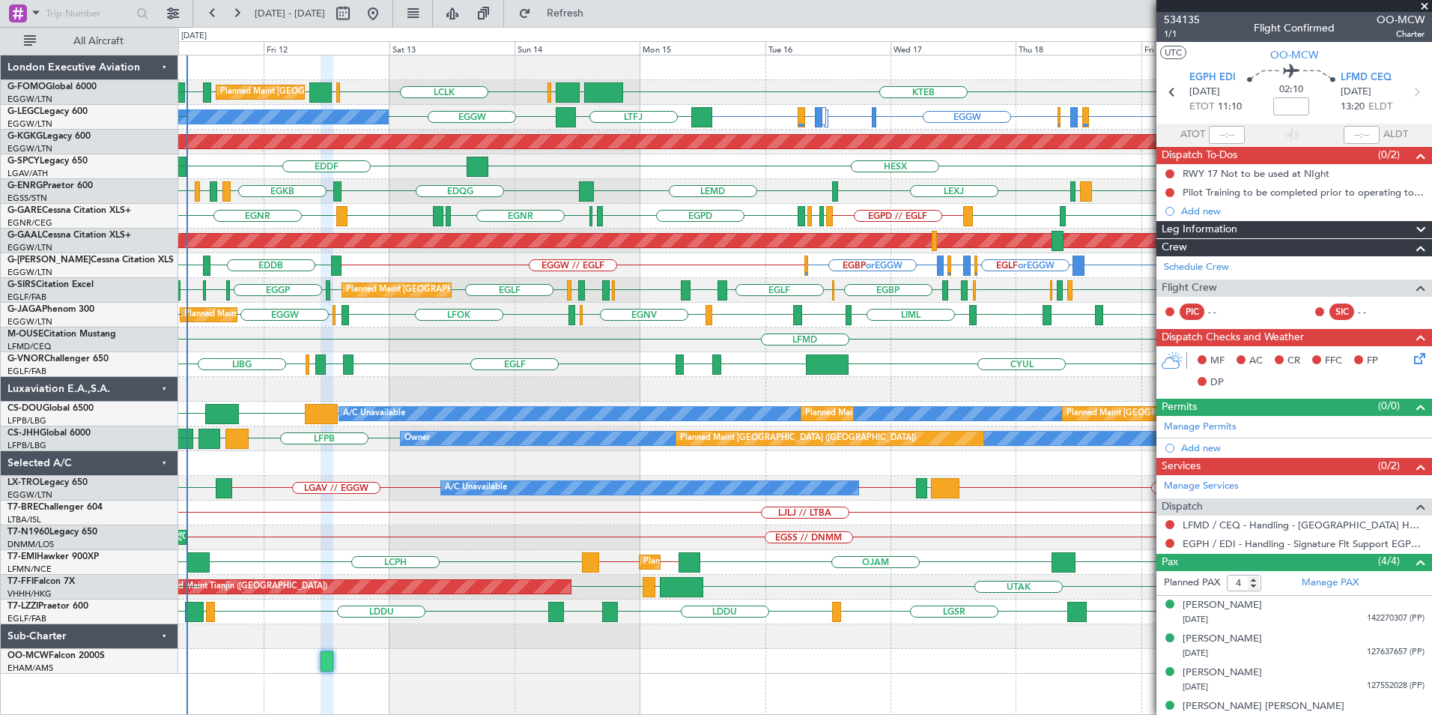
click at [761, 208] on div "Planned Maint London (Luton) LCLK OLBA EGGW EGGW EDDH KRFD KTEB EGGW OLBA KTEB …" at bounding box center [804, 364] width 1253 height 618
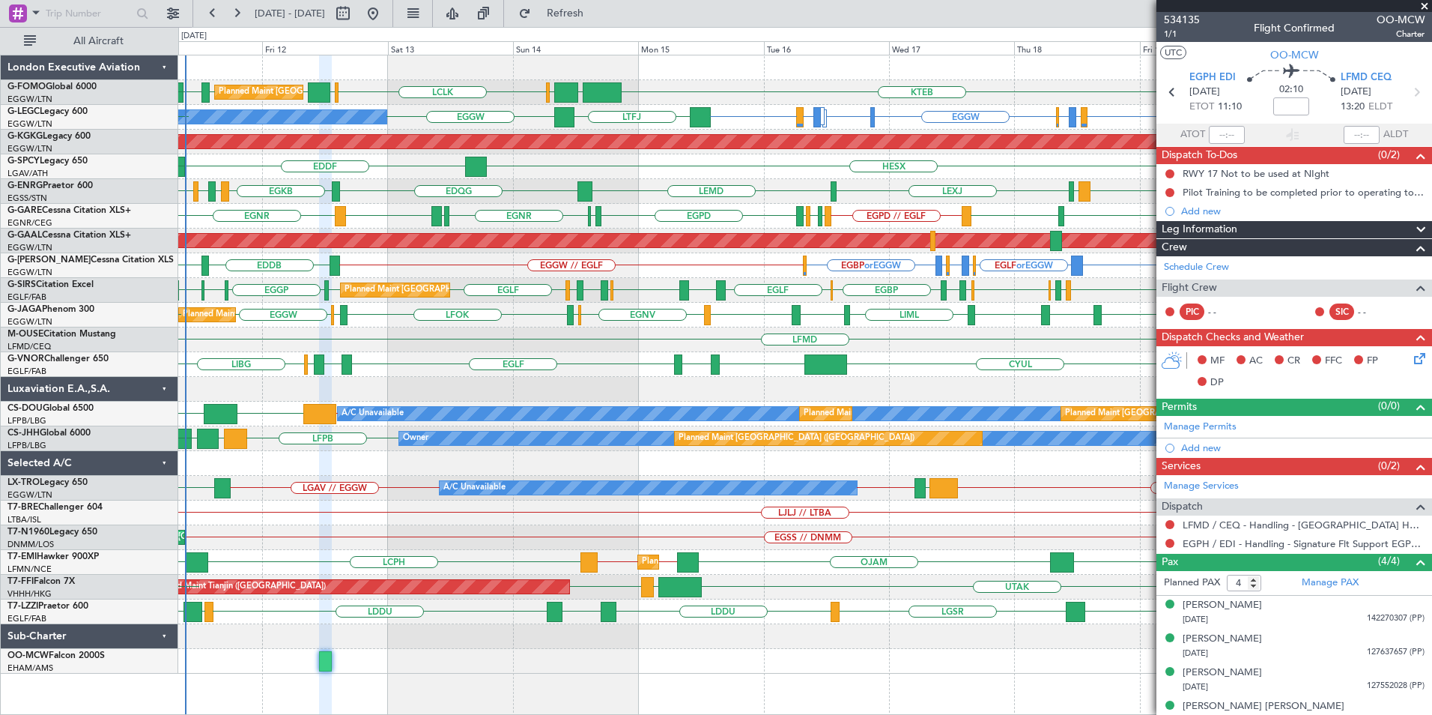
click at [864, 208] on div "LIMJ EGNR LIEE LIMJ EGPD // EGLF EGWU EGNR EGWU EGPD EGNX EGNR EGLF" at bounding box center [804, 216] width 1253 height 25
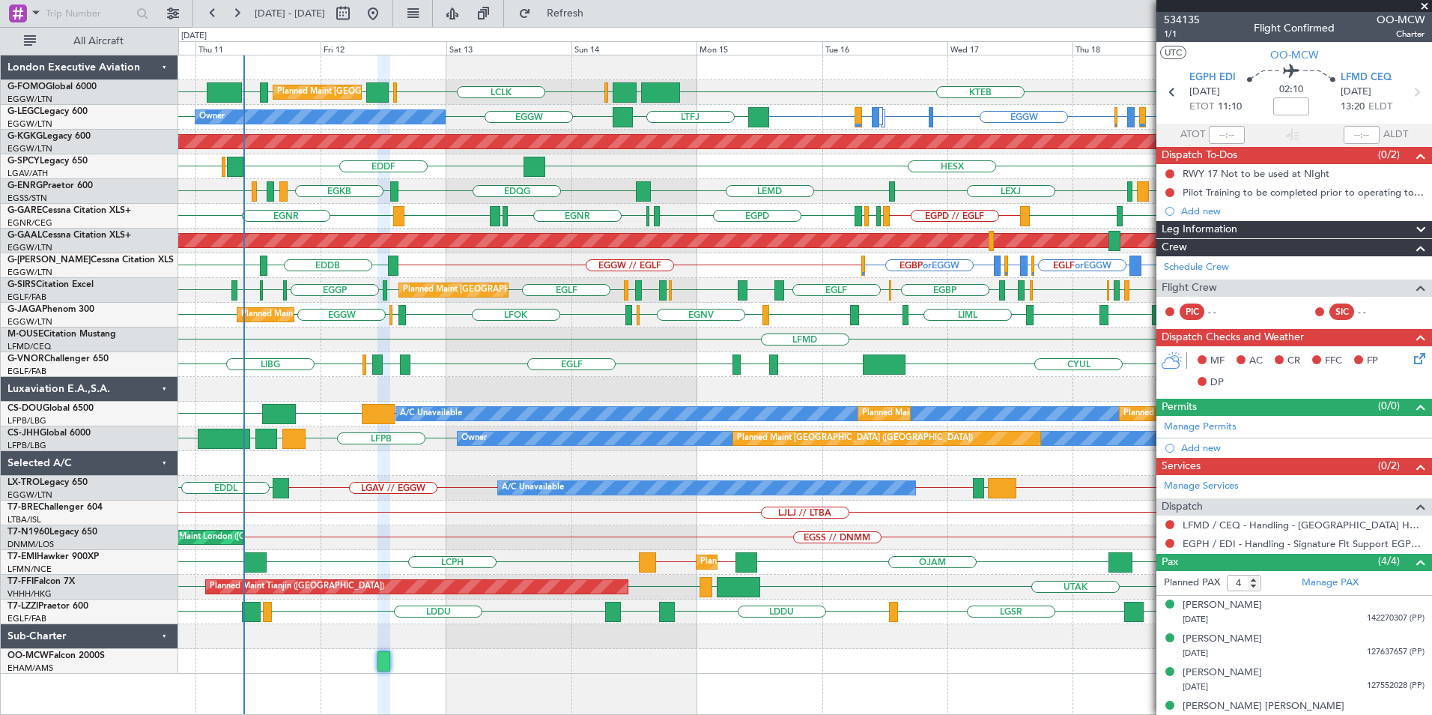
click at [588, 368] on div "Planned Maint London (Luton) LCLK OLBA EGGW EGGW EDDH KTEB KRFD KTEB EGGW OLBA …" at bounding box center [804, 364] width 1253 height 618
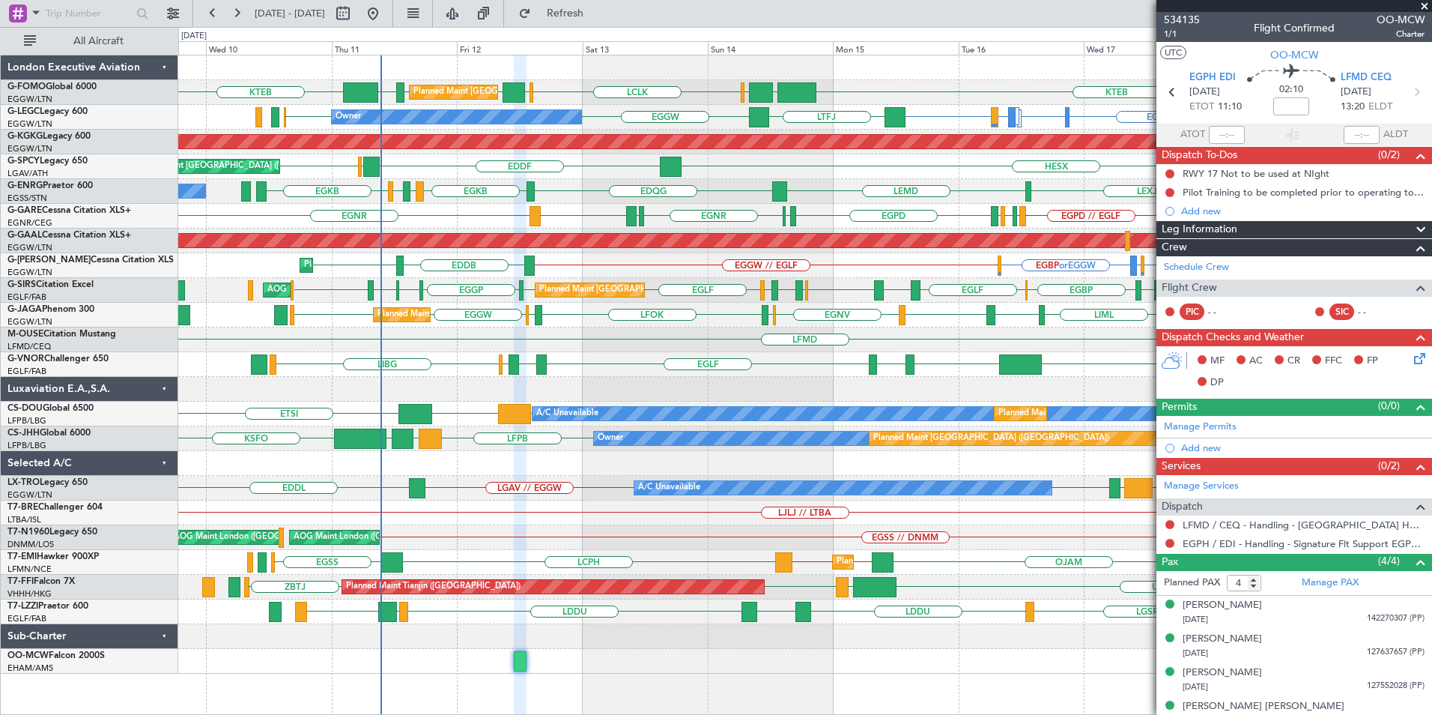
click at [628, 272] on div "Planned Maint London (Luton) LCLK OLBA EGGW EGGW EDDH KTEB KRFD KTEB EGGW OLBA …" at bounding box center [804, 364] width 1253 height 618
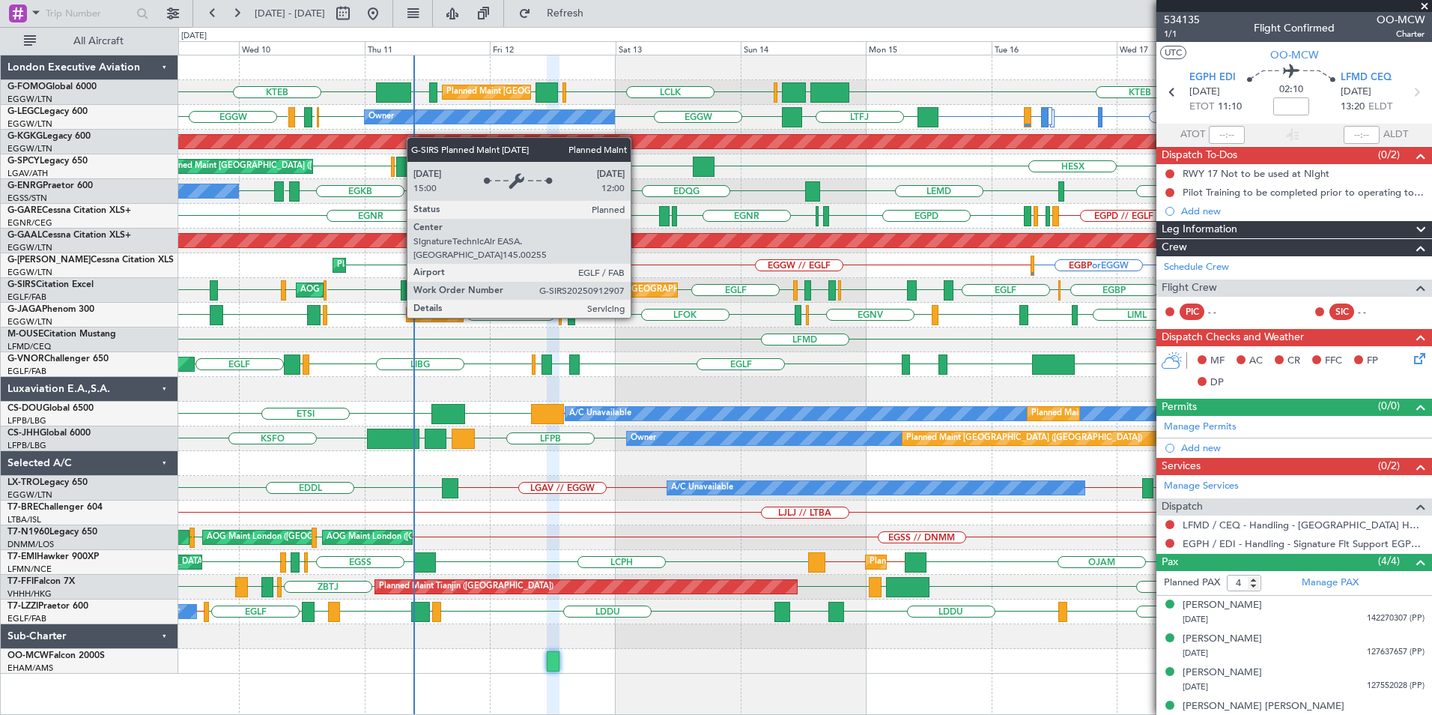
click at [866, 302] on div "Planned Maint London (Farnborough) AOG Maint Kemble EGLF EGGP EGNM EGNT EGLF EG…" at bounding box center [804, 290] width 1253 height 25
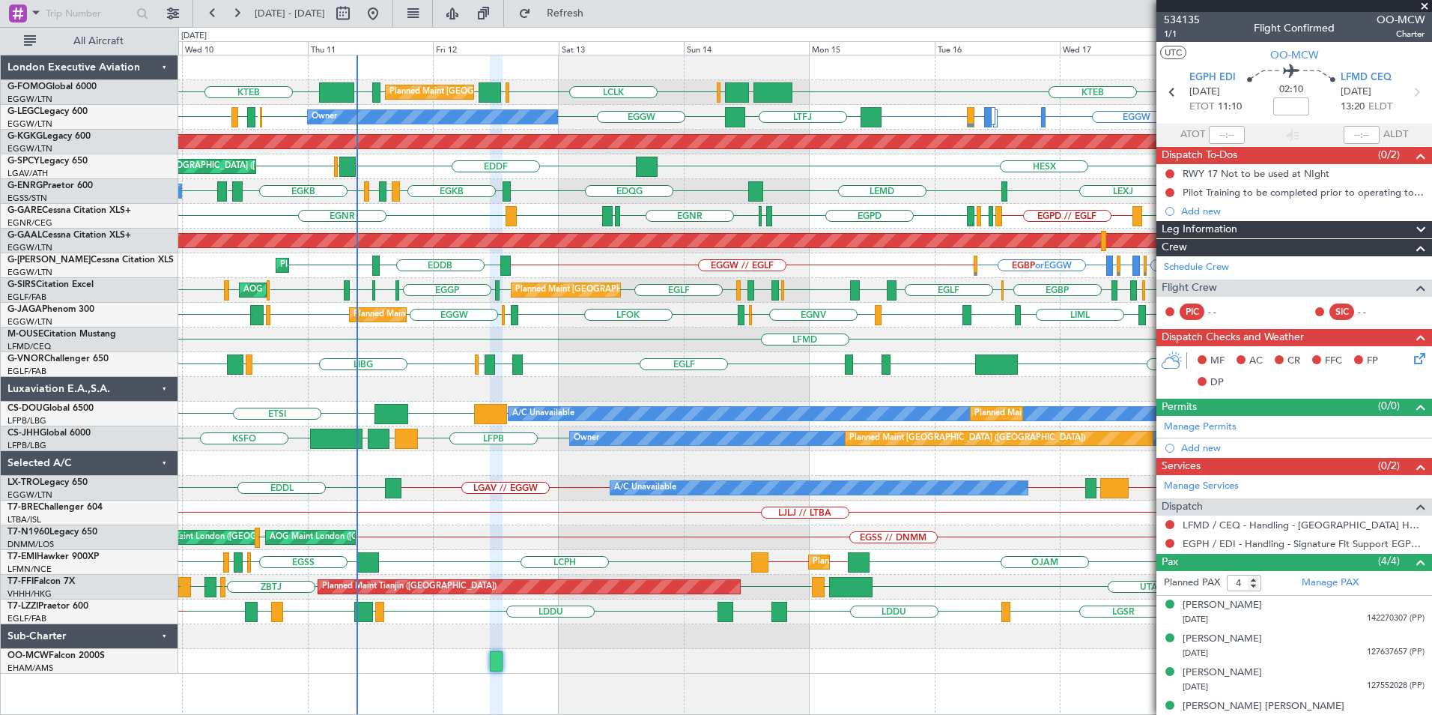
click at [539, 342] on div "Planned Maint London (Luton) LCLK OLBA EGGW EGGW EDDH KTEB KTEB EGGW OLBA Plann…" at bounding box center [804, 364] width 1253 height 618
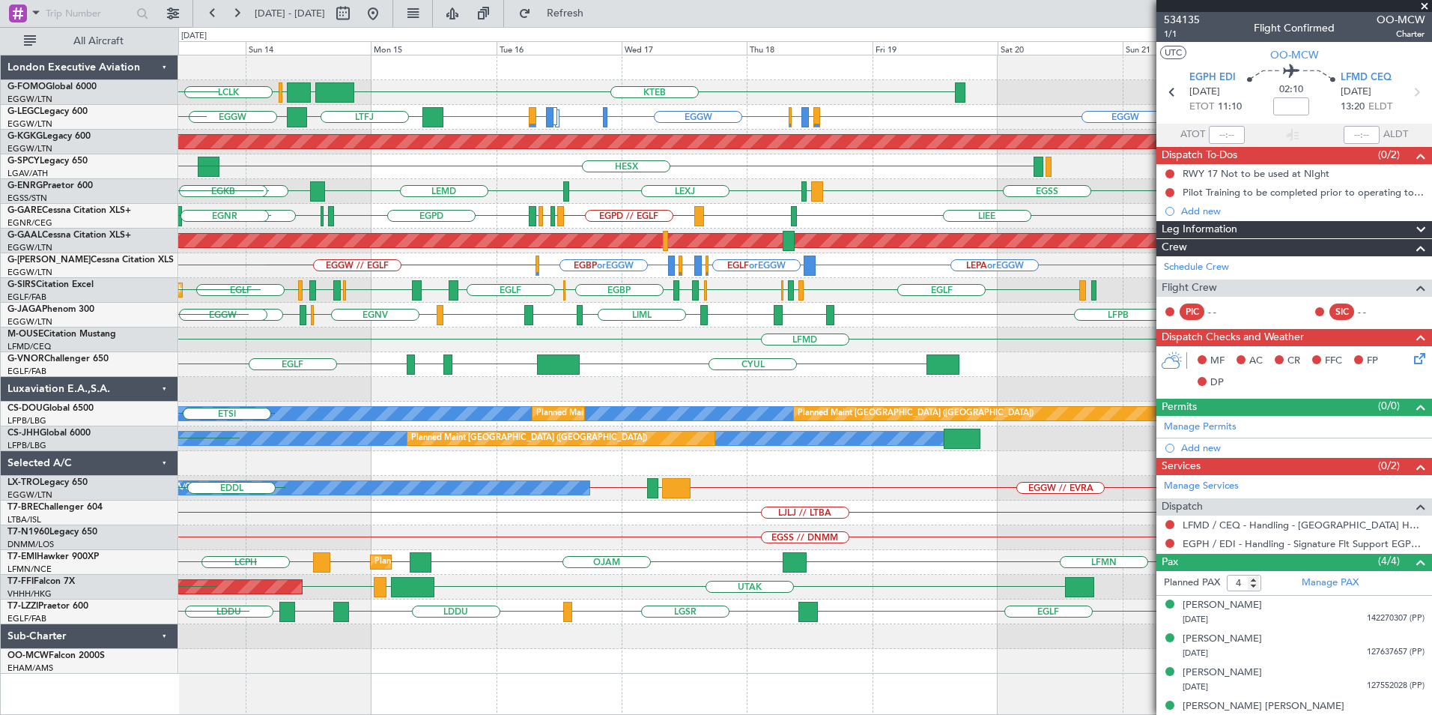
click at [626, 333] on div "LCLK KTEB EGGW OLBA EGGW EDDH Planned Maint London (Luton) EGGW OLBA KTEB EGGW …" at bounding box center [804, 364] width 1253 height 618
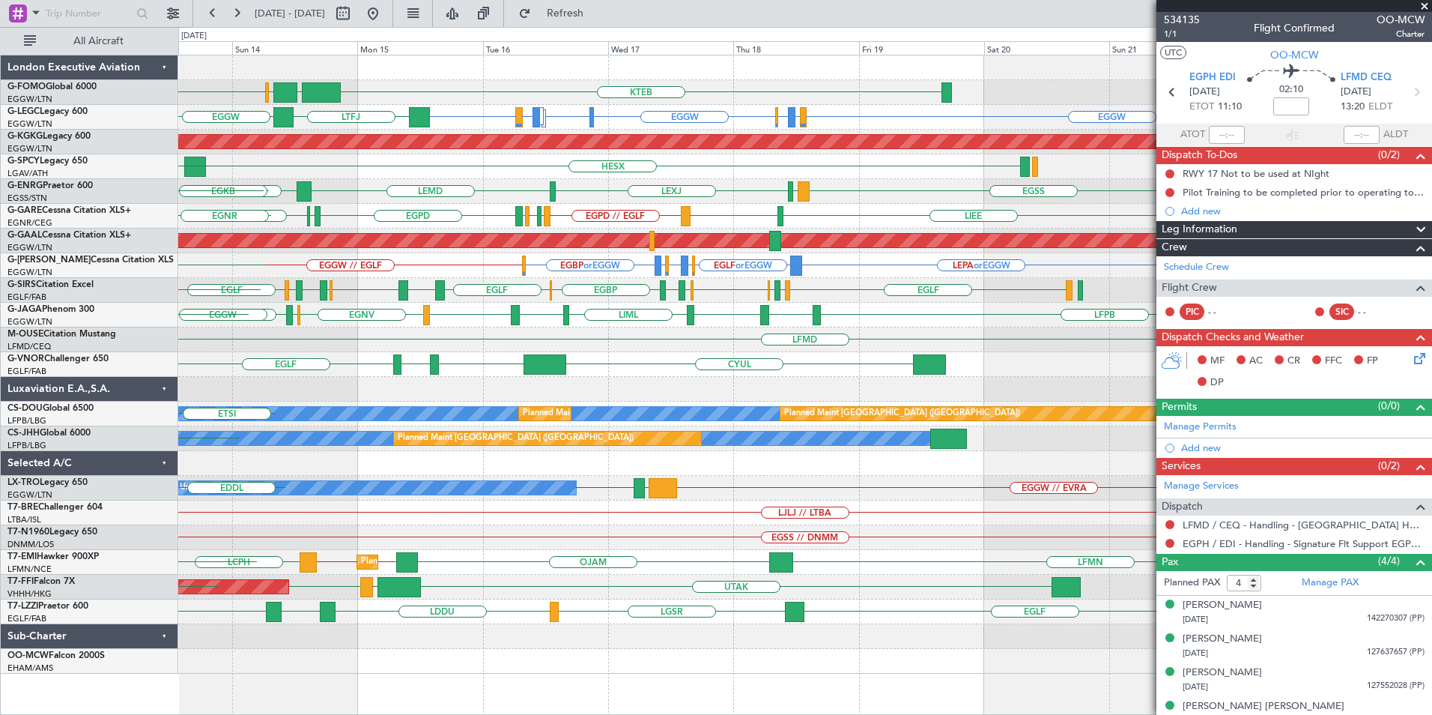
click at [887, 336] on div "LFMD" at bounding box center [804, 339] width 1253 height 25
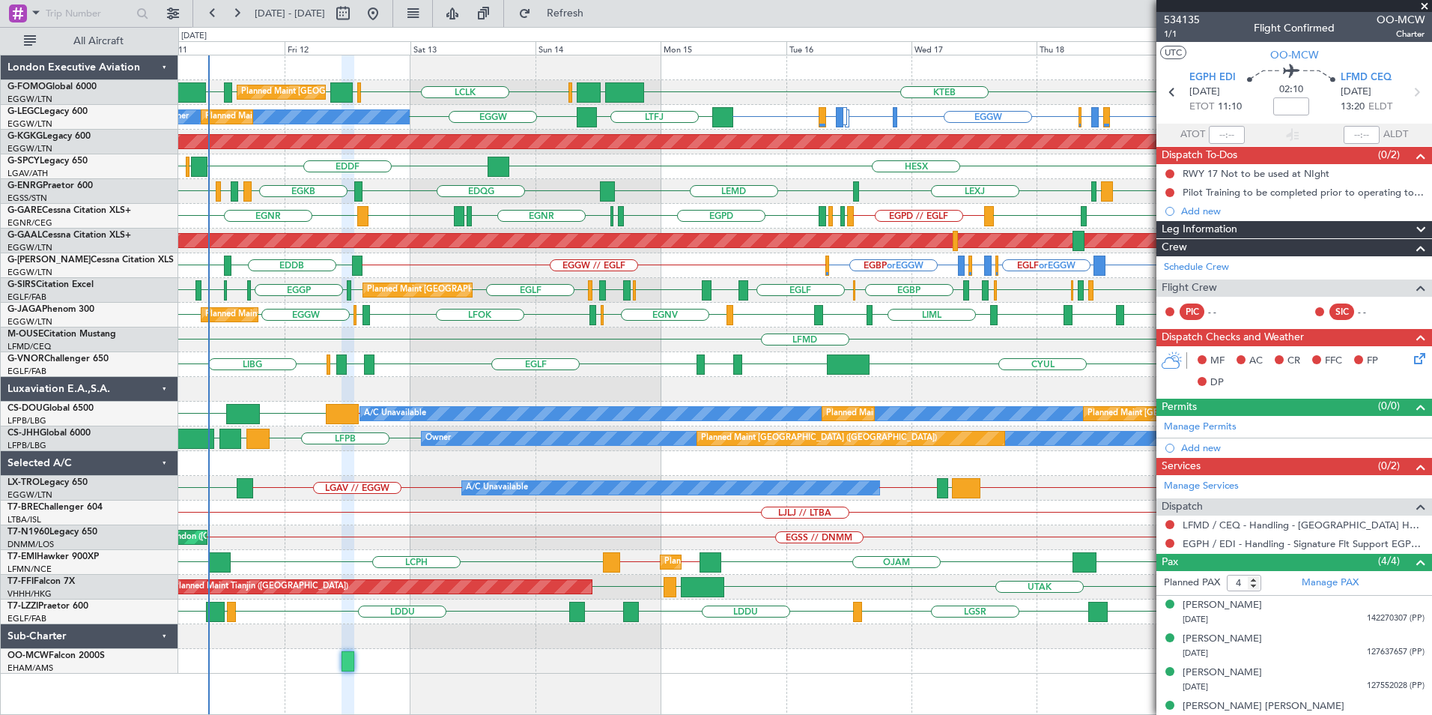
click at [700, 193] on div "EDQG EGKB EGPD EGWU EGKB EGSS LEMD LEXJ LEMD Planned Maint London (Stansted) No…" at bounding box center [804, 191] width 1253 height 25
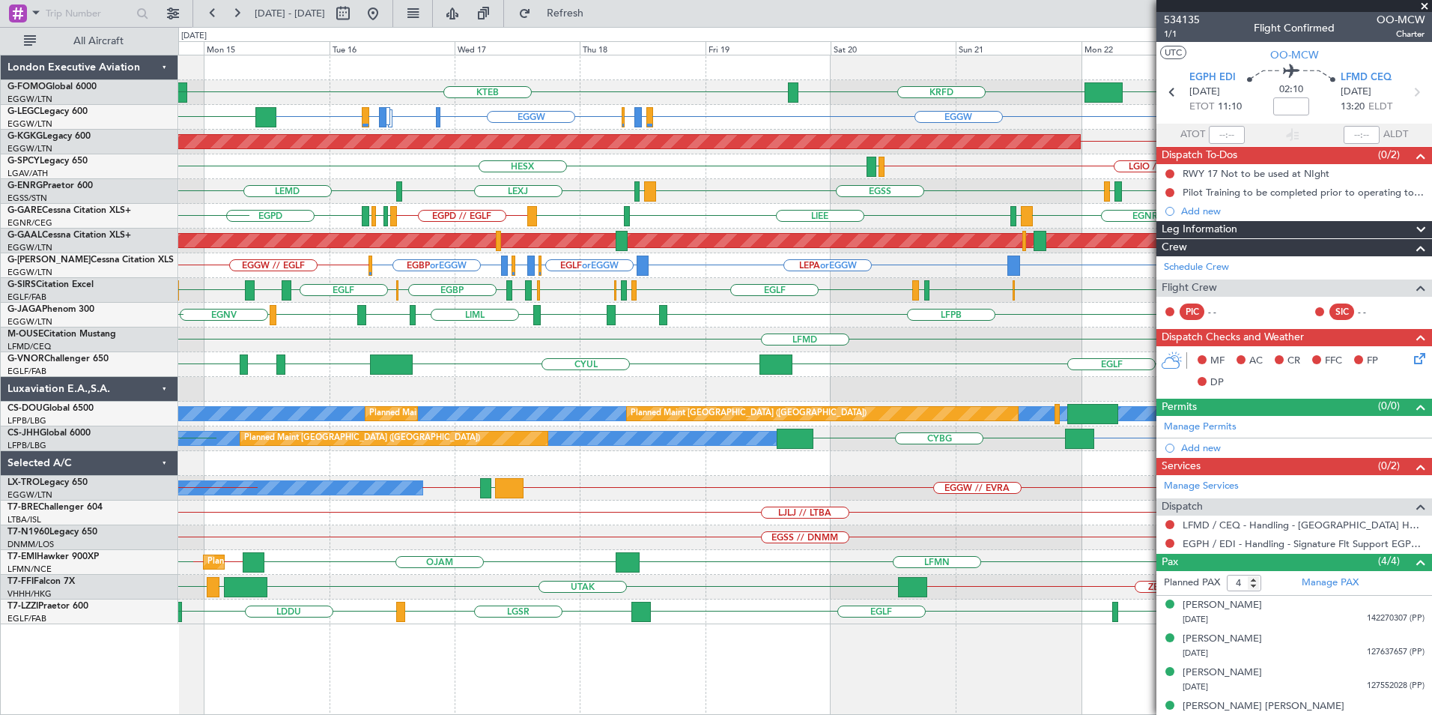
click at [679, 210] on div "EGGW KRFD KTEB EGGW OLBA LCLK Planned Maint London (Luton) EGGW EGPD or EGGW EG…" at bounding box center [804, 339] width 1253 height 569
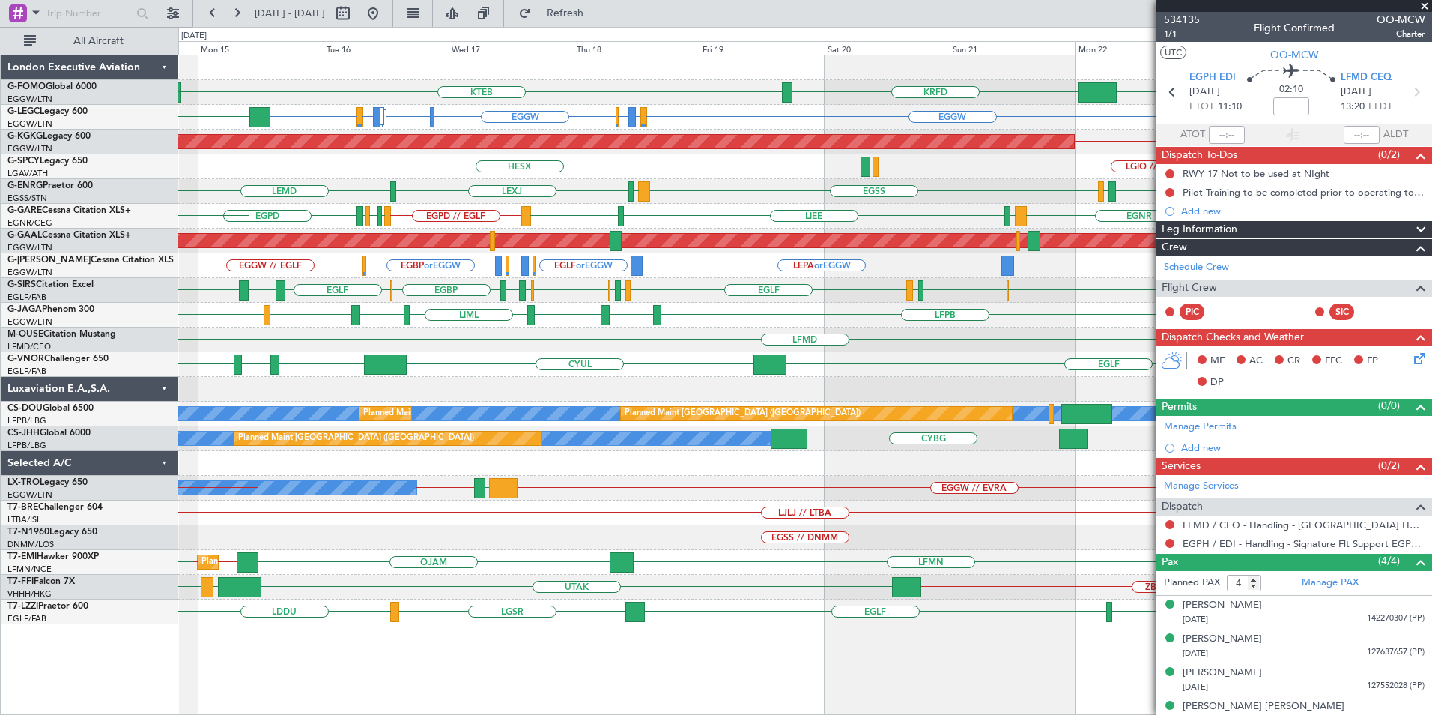
click at [1029, 205] on div "EGNR LIMJ LIEE LIMJ EGPD // EGLF EGWU EGNR EGWU EGPD EGNX EGNR EGLF LIMJ" at bounding box center [804, 216] width 1253 height 25
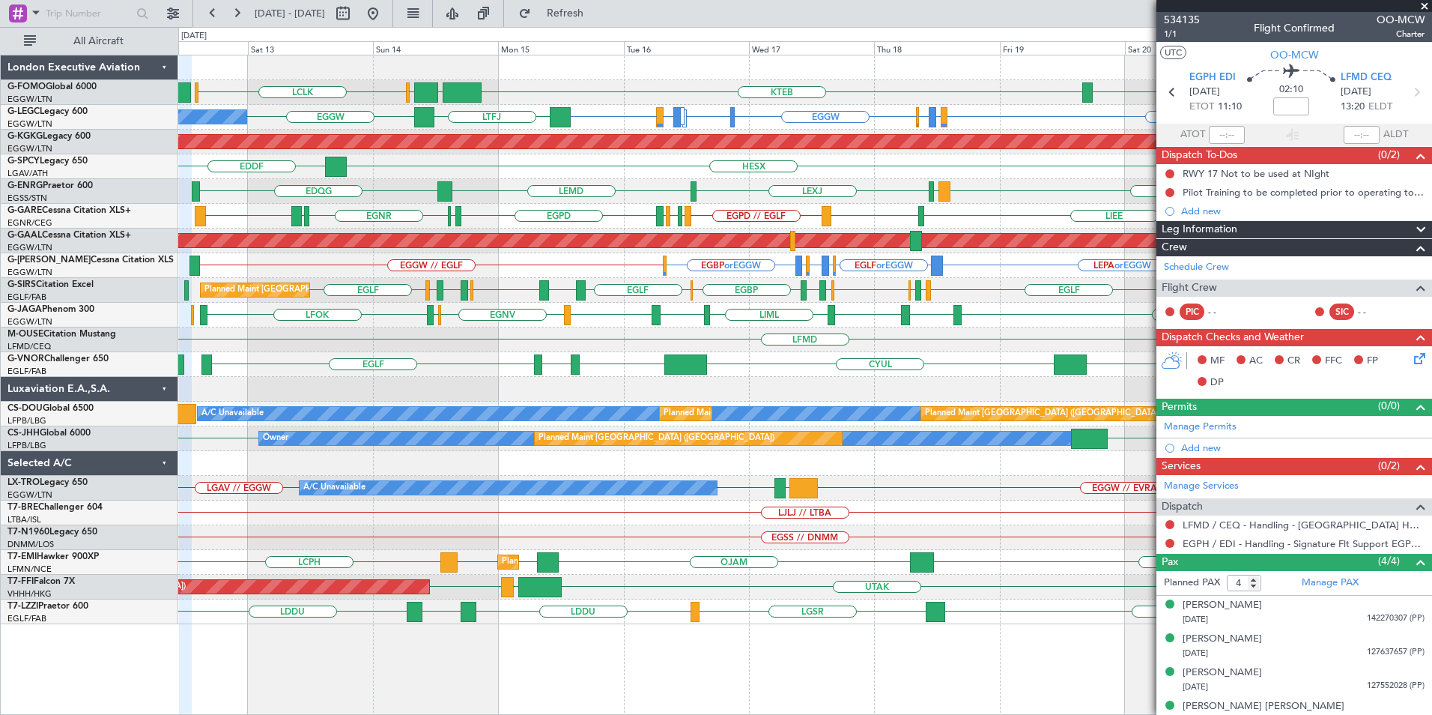
click at [898, 197] on div "EGNT EGLF EGSS LEMD LEXJ LEMD EDQG No Crew" at bounding box center [804, 191] width 1253 height 25
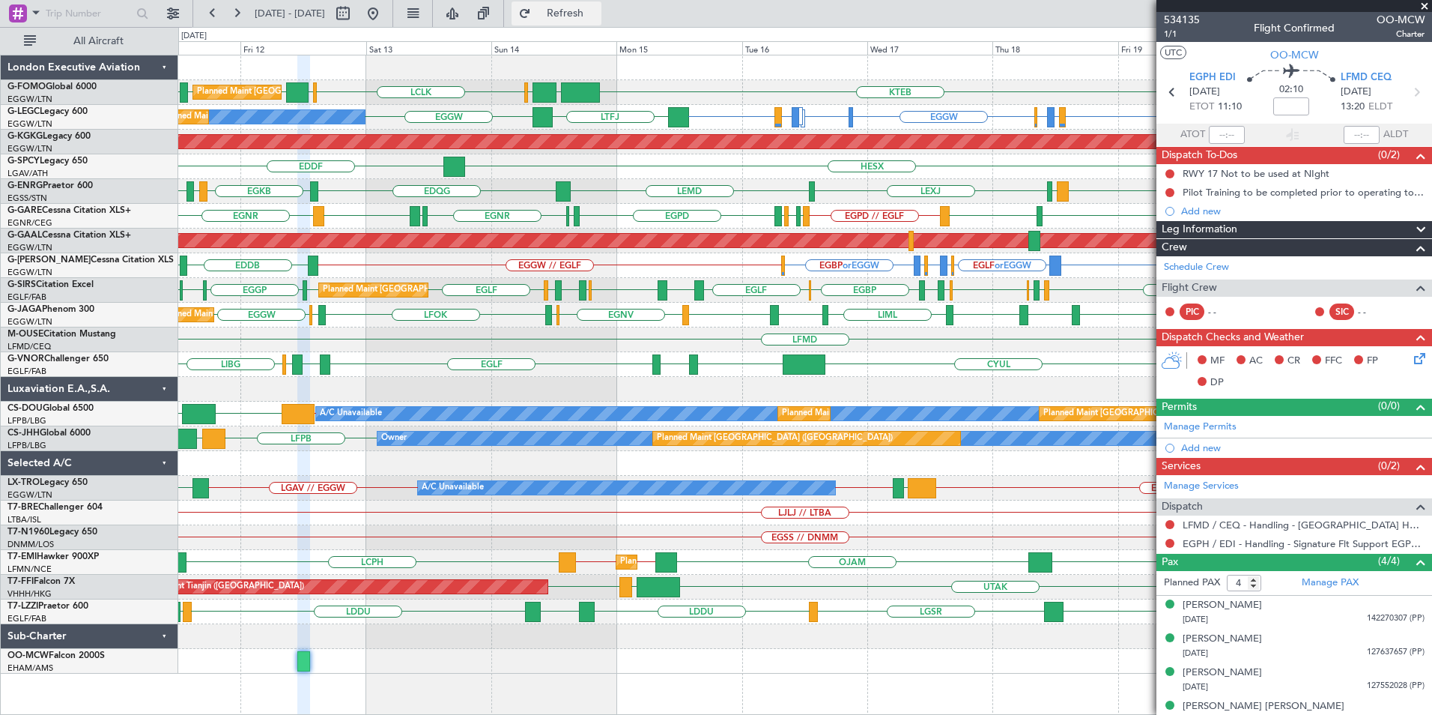
click at [597, 14] on span "Refresh" at bounding box center [565, 13] width 63 height 10
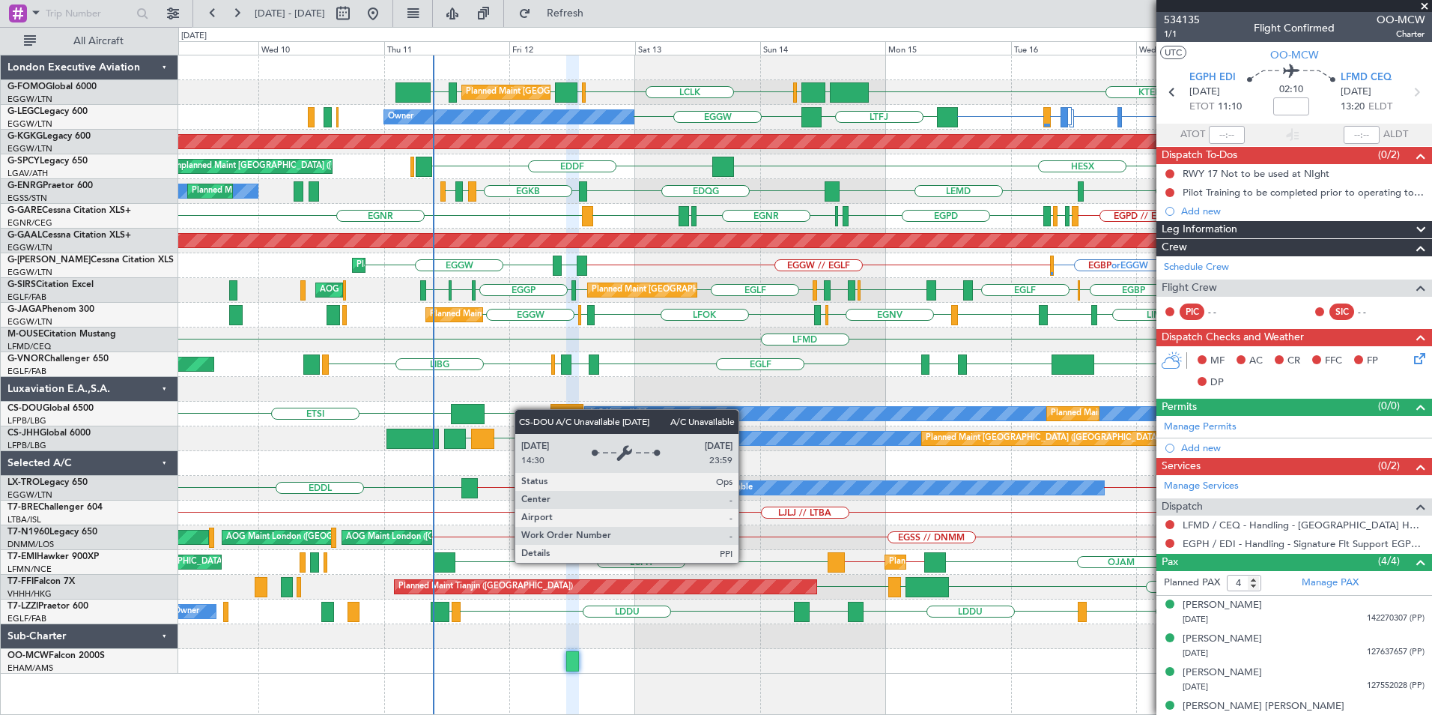
click at [590, 409] on div "LCLK OLBA EGGW EGGW EDDH KTEB EGGW OLBA Planned Maint London (Luton) KRFD EGGW …" at bounding box center [804, 364] width 1253 height 618
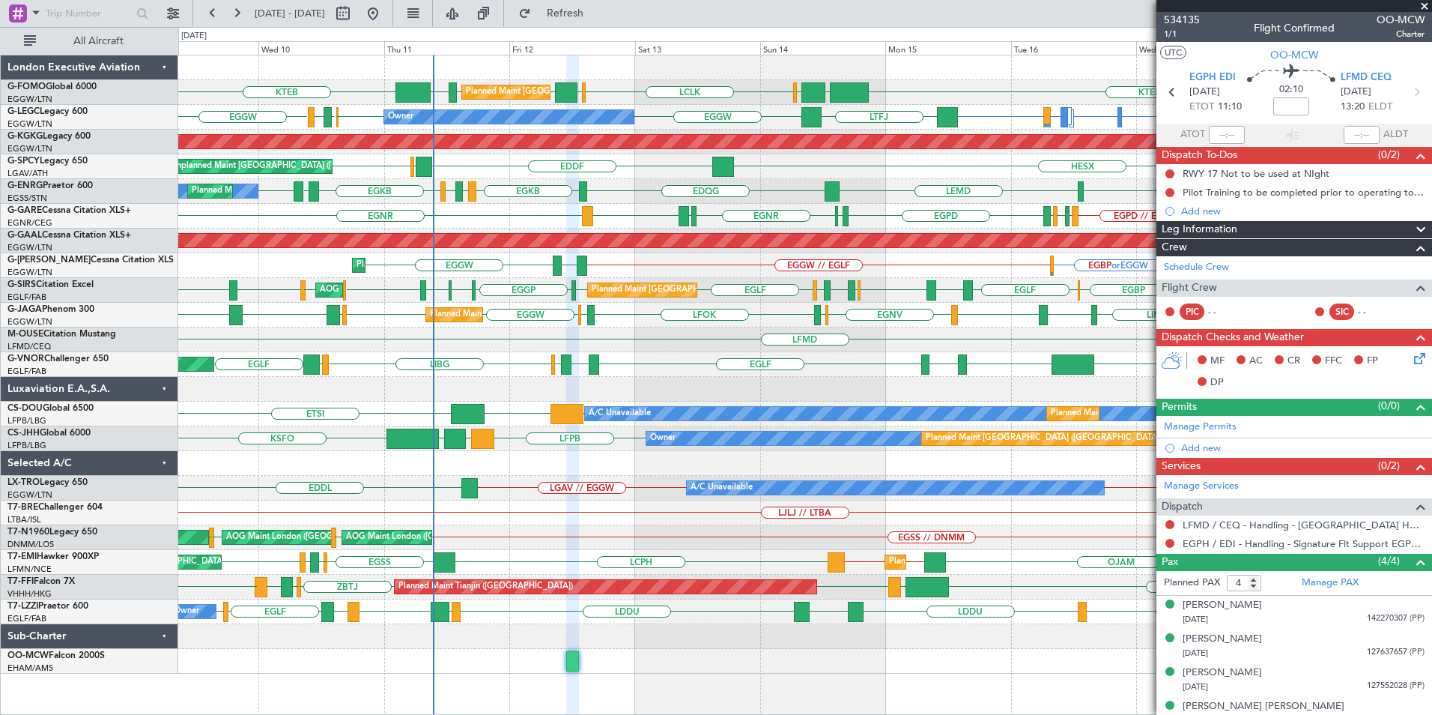
click at [270, 384] on div "Planned Maint London (Luton) LCLK OLBA EGGW EGGW EDDH KTEB KTEB EGGW OLBA Plann…" at bounding box center [804, 364] width 1253 height 618
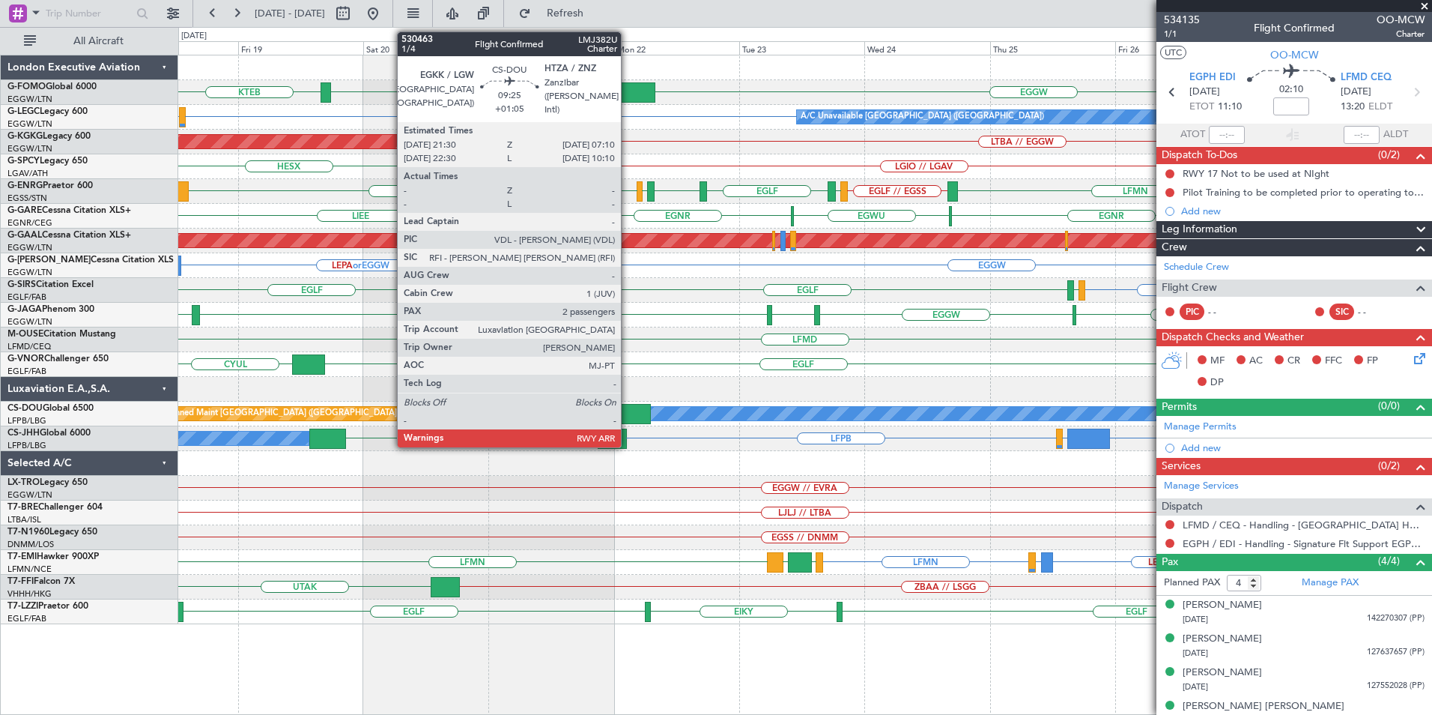
click at [628, 411] on div at bounding box center [625, 414] width 51 height 20
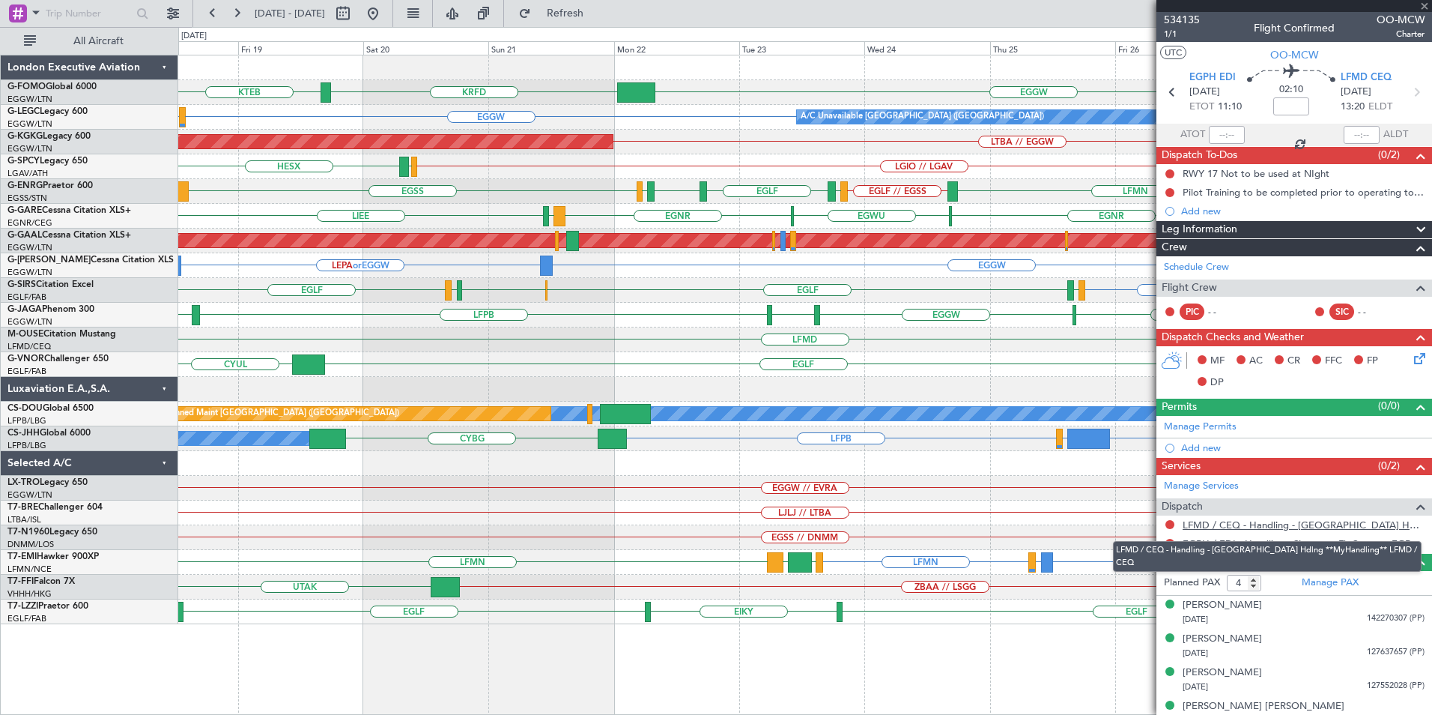
type input "+01:05"
type input "2"
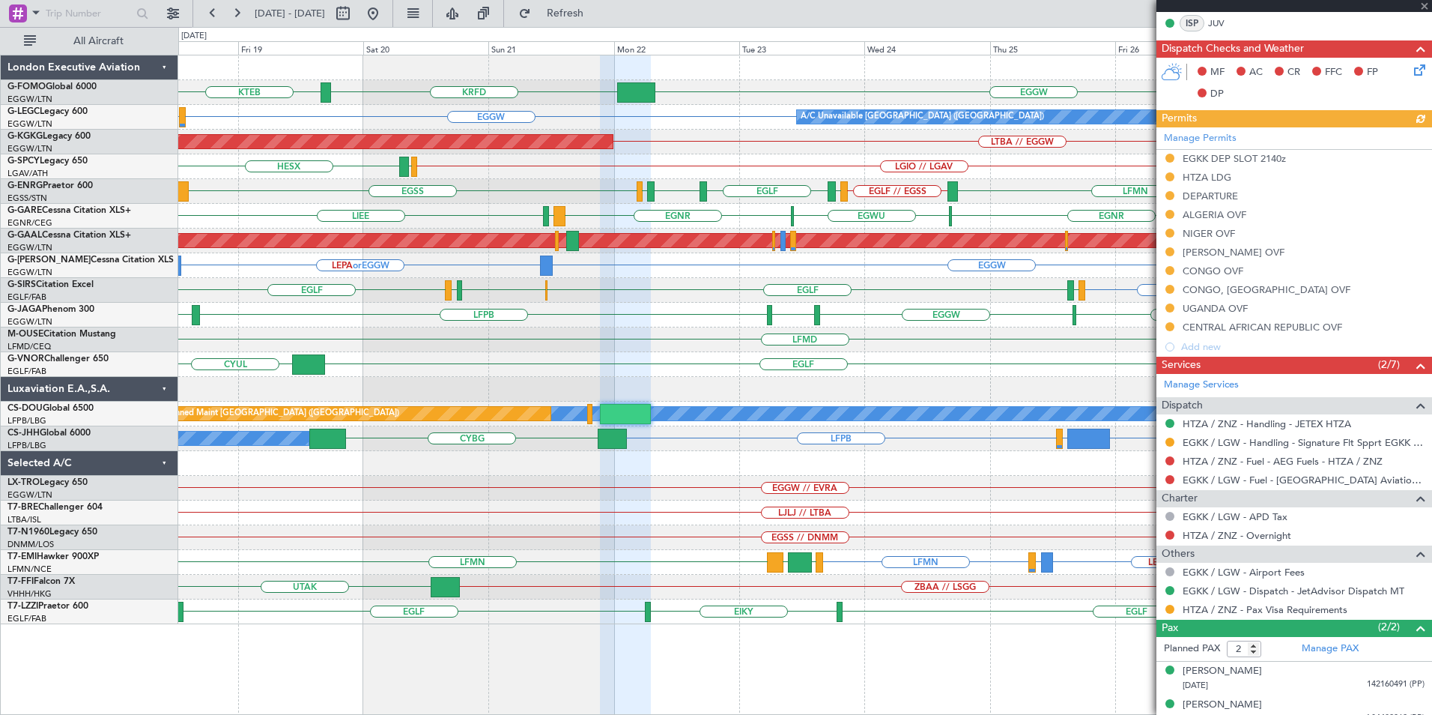
scroll to position [389, 0]
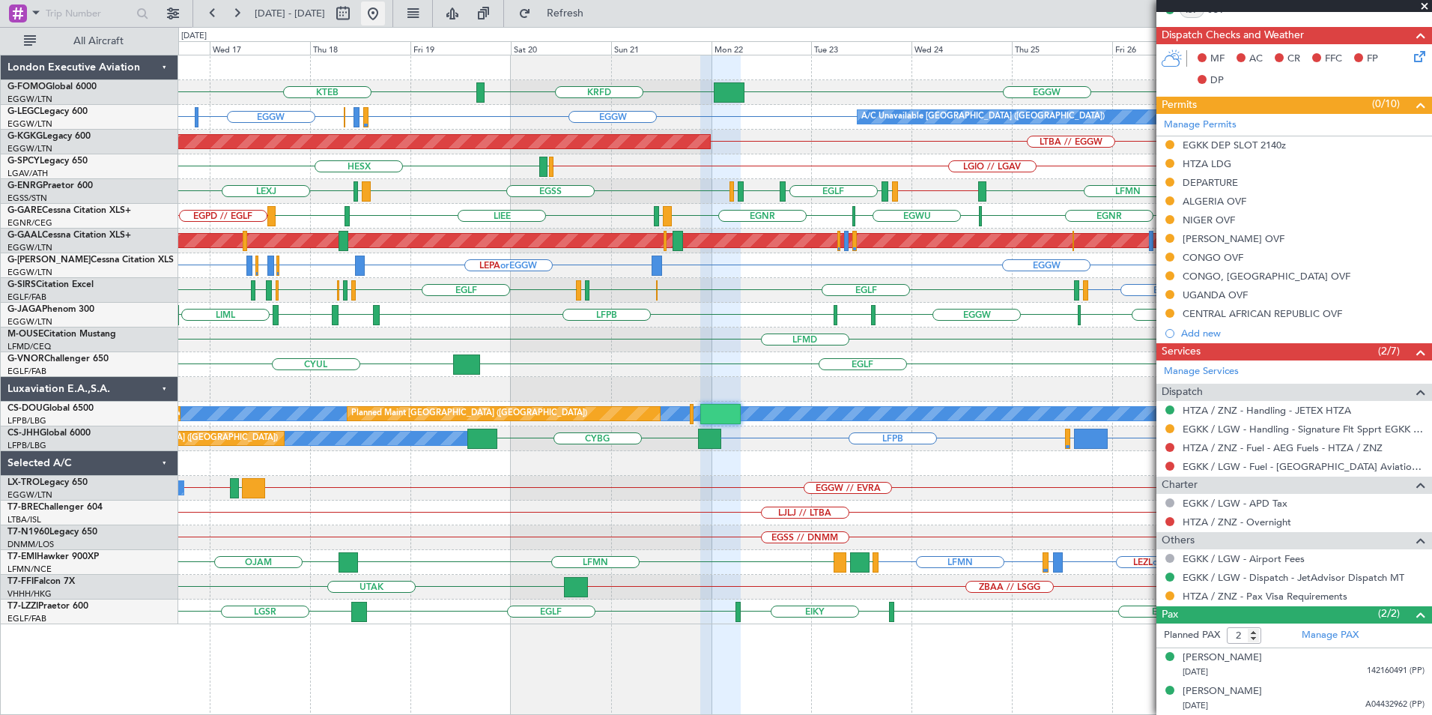
click at [385, 10] on button at bounding box center [373, 13] width 24 height 24
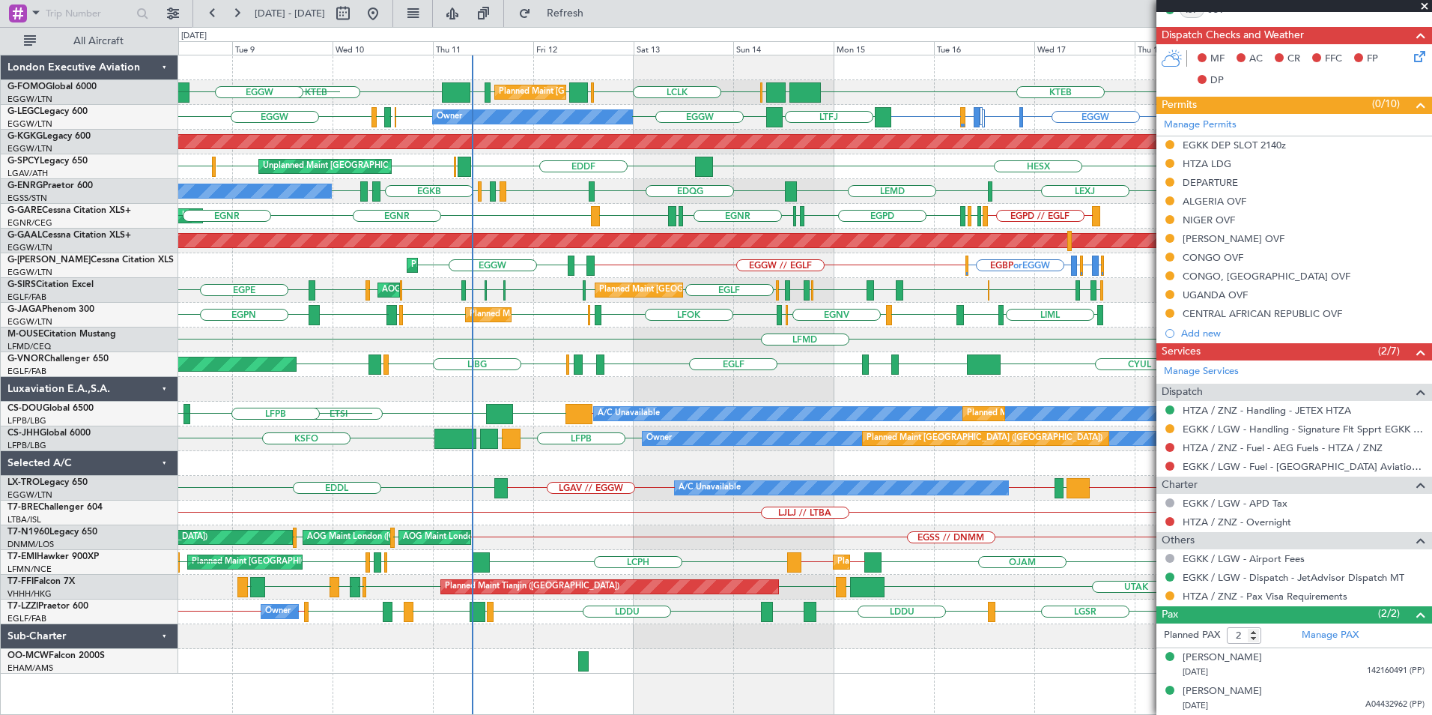
click at [428, 617] on div "Planned Maint London (Luton) LCLK OLBA EGGW EGGW EDDH KTEB KTEB EGGW OLBA EGGW …" at bounding box center [804, 364] width 1253 height 618
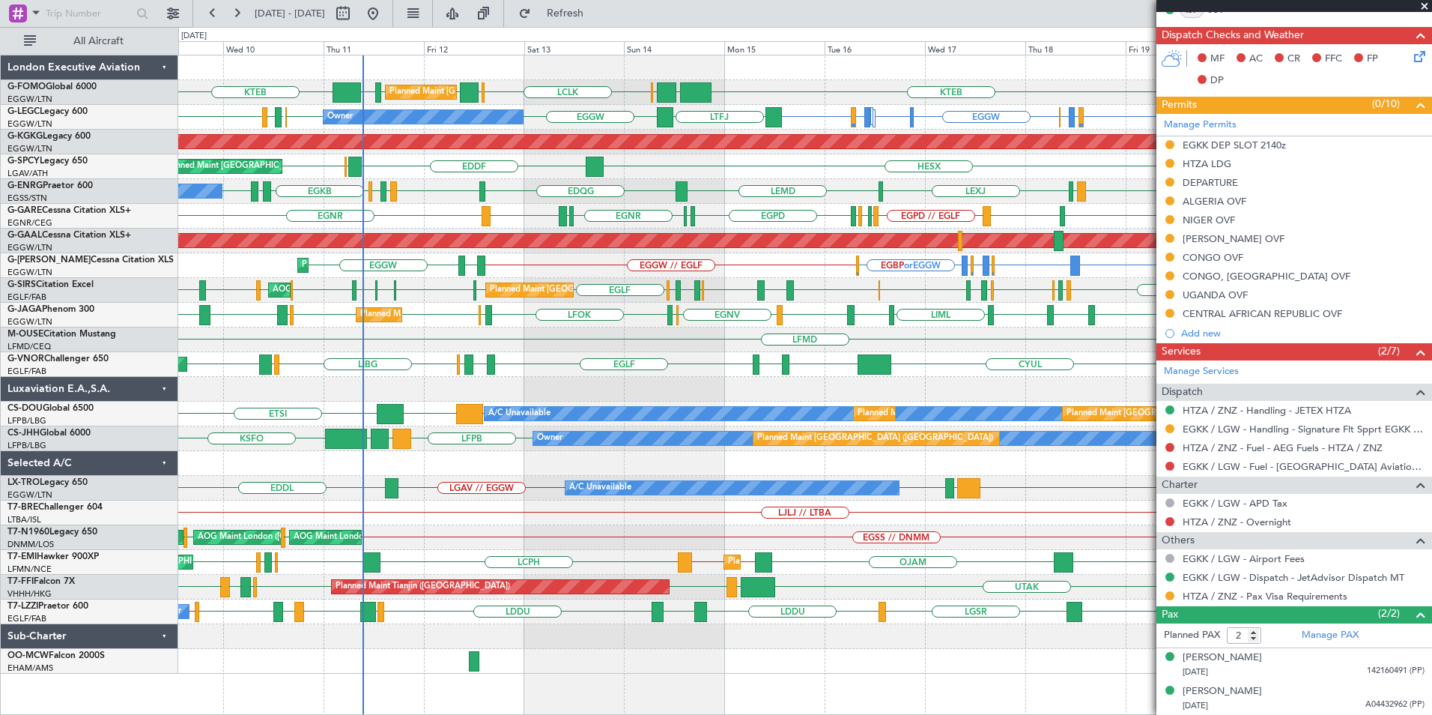
click at [1426, 6] on span at bounding box center [1424, 6] width 15 height 13
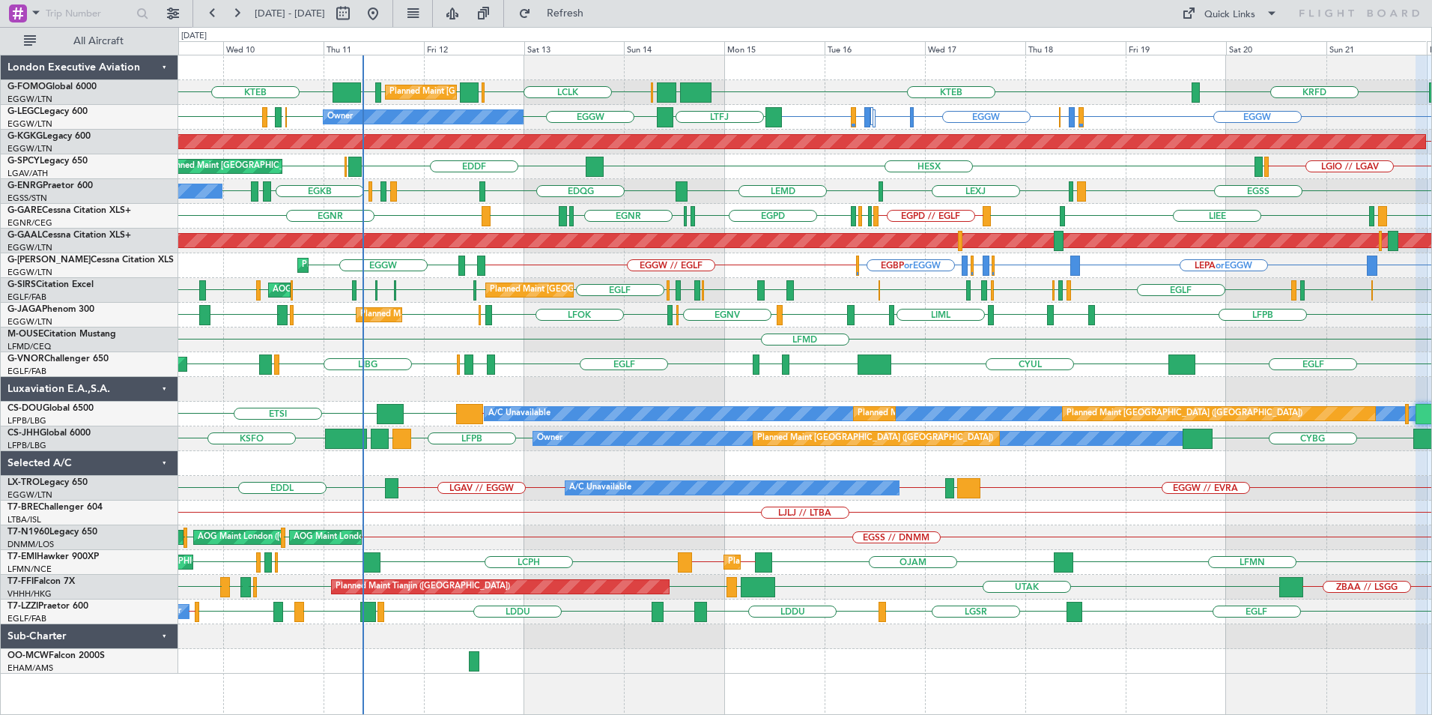
type input "0"
